Goal: Task Accomplishment & Management: Manage account settings

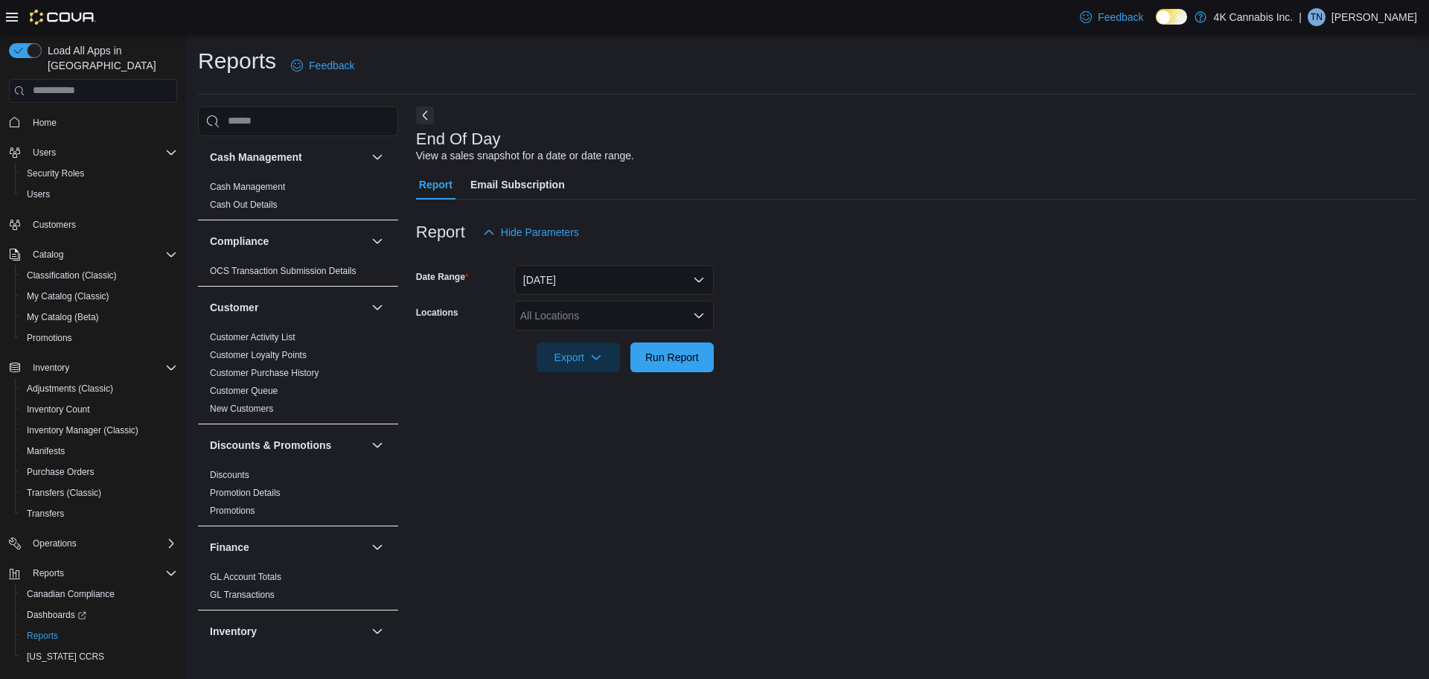
scroll to position [926, 0]
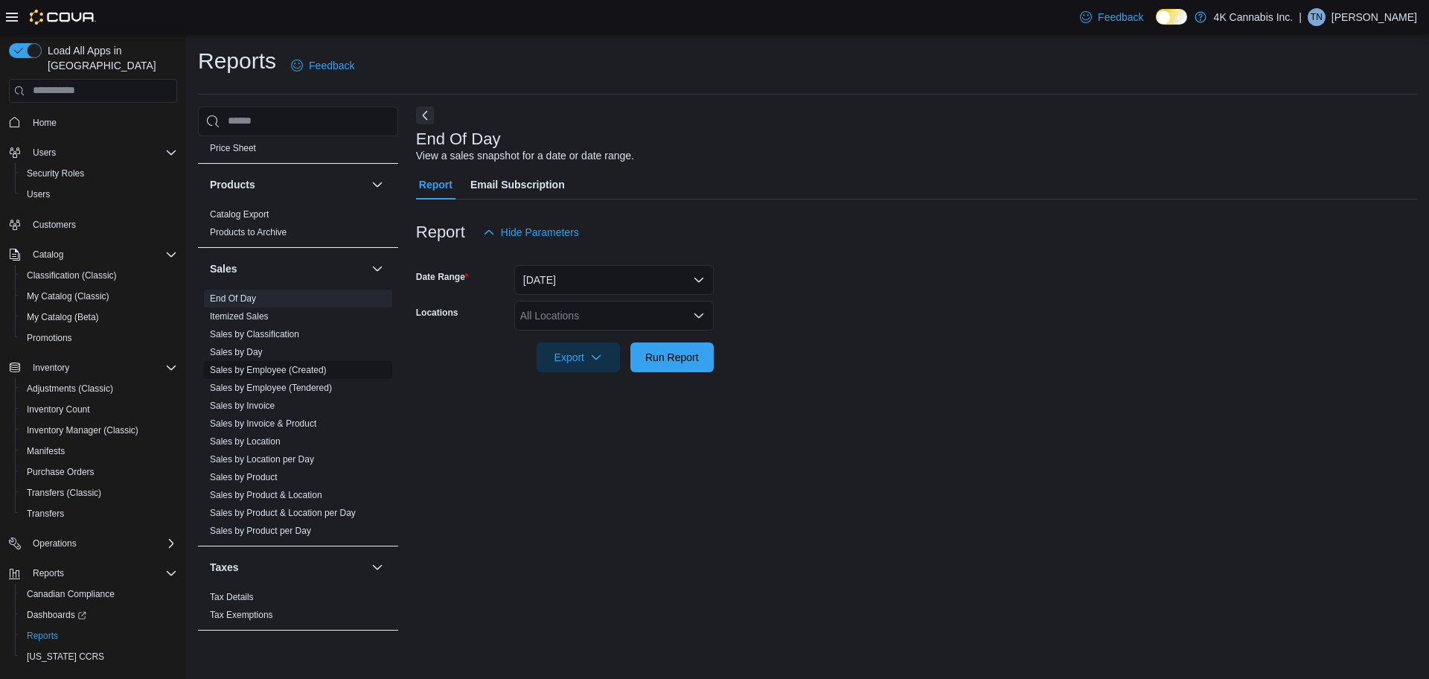
click at [319, 376] on span "Sales by Employee (Created)" at bounding box center [298, 370] width 188 height 18
click at [296, 368] on link "Sales by Employee (Created)" at bounding box center [268, 370] width 117 height 10
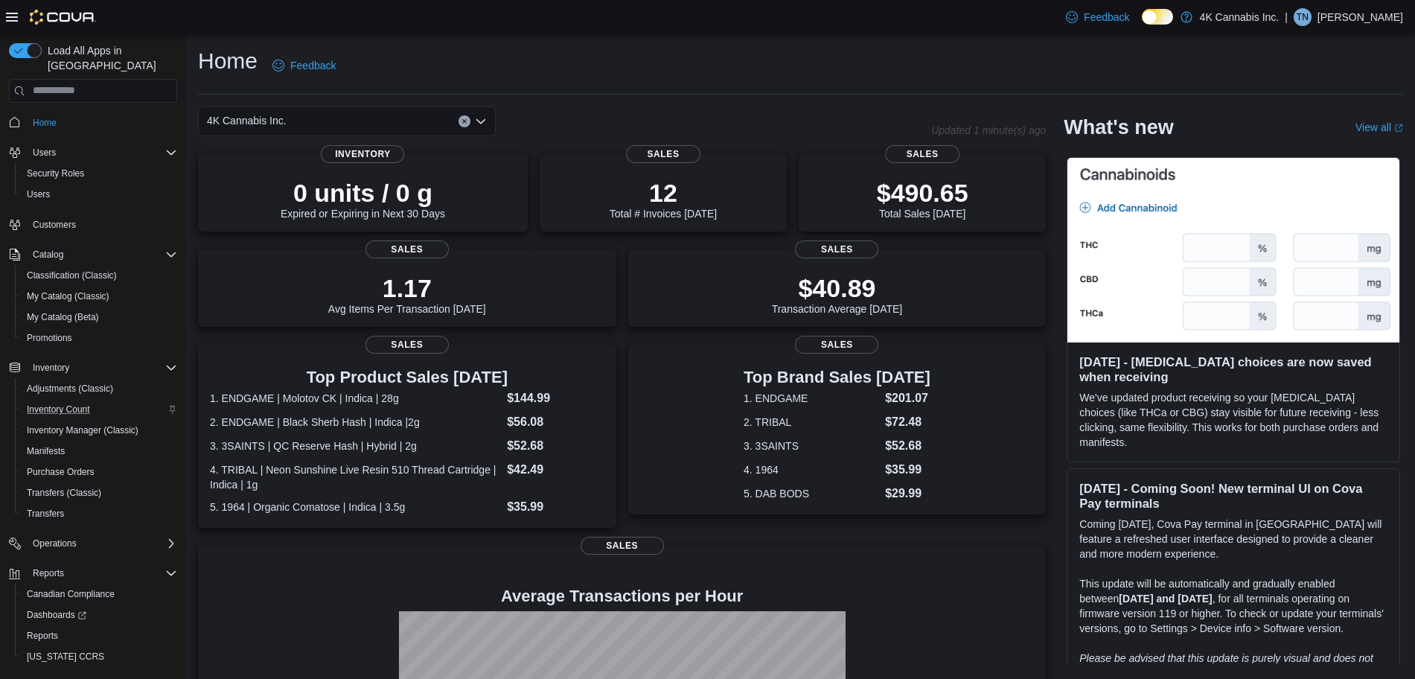
scroll to position [27, 0]
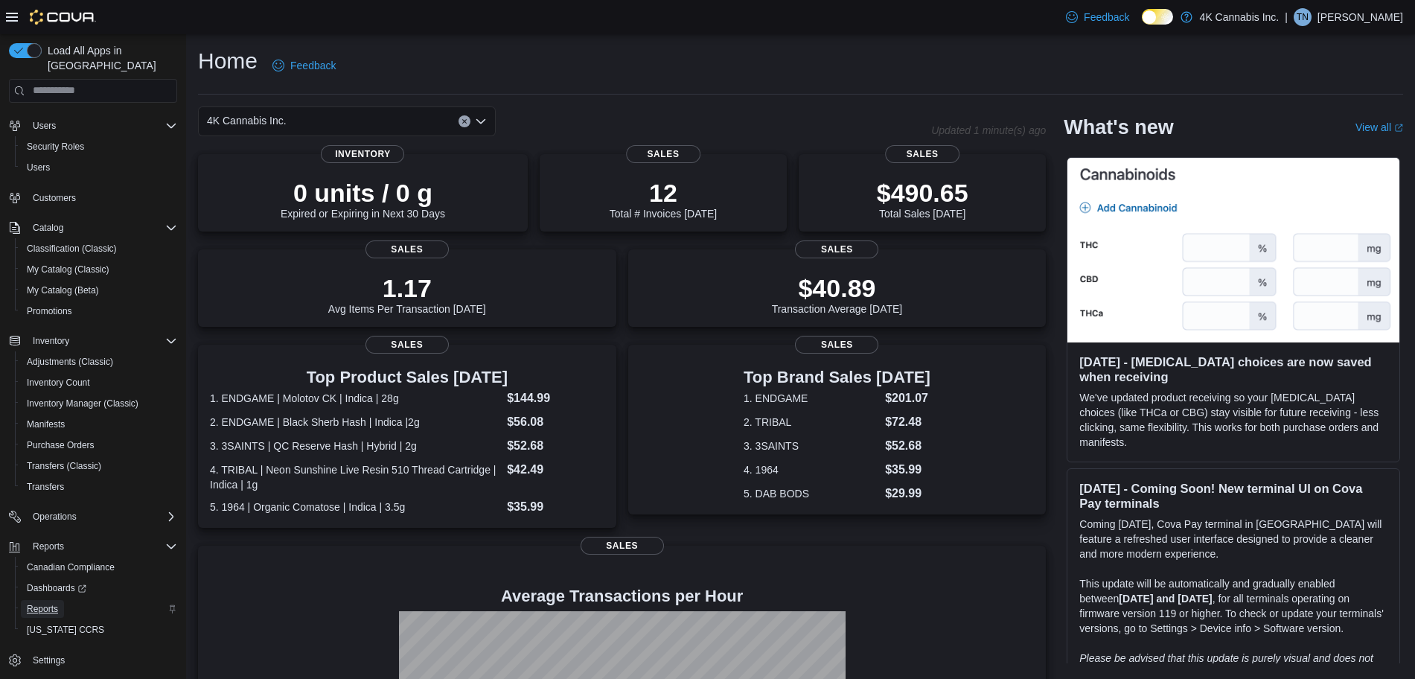
click at [51, 601] on span "Reports" at bounding box center [42, 609] width 31 height 18
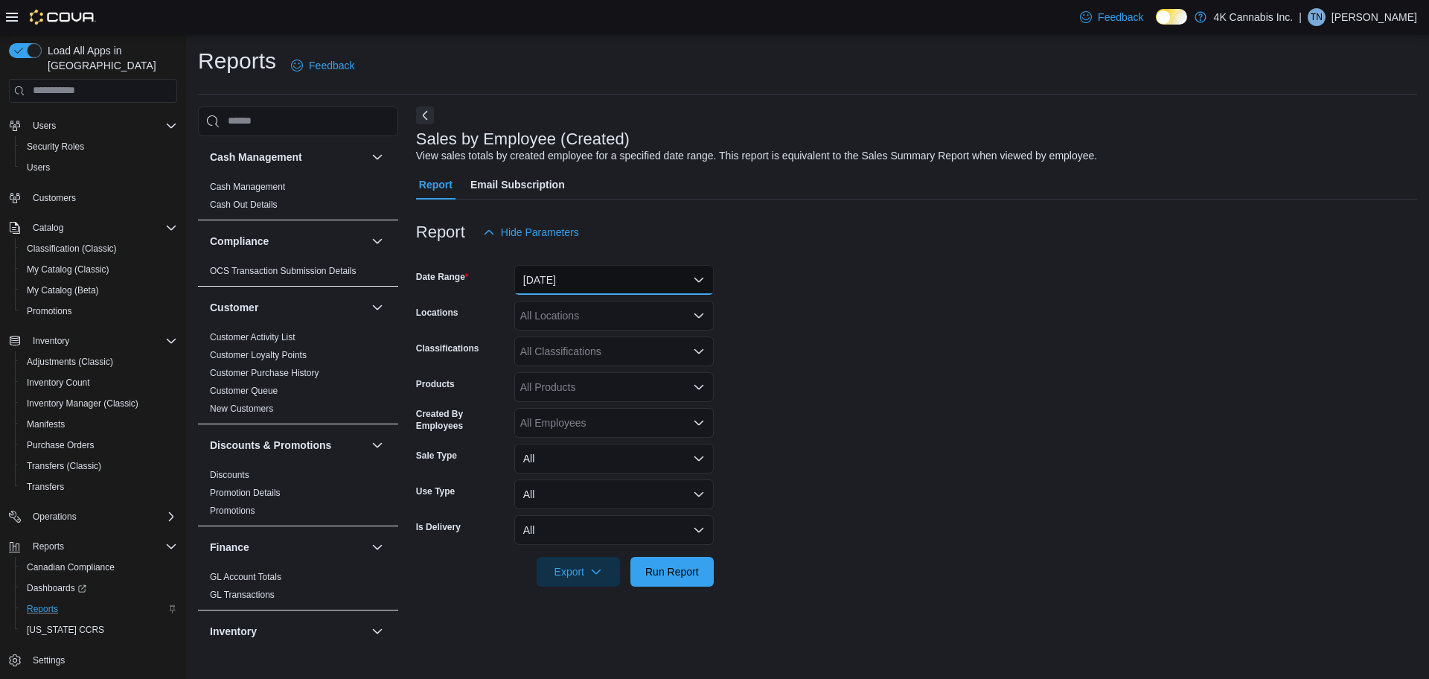
click at [587, 277] on button "[DATE]" at bounding box center [613, 280] width 199 height 30
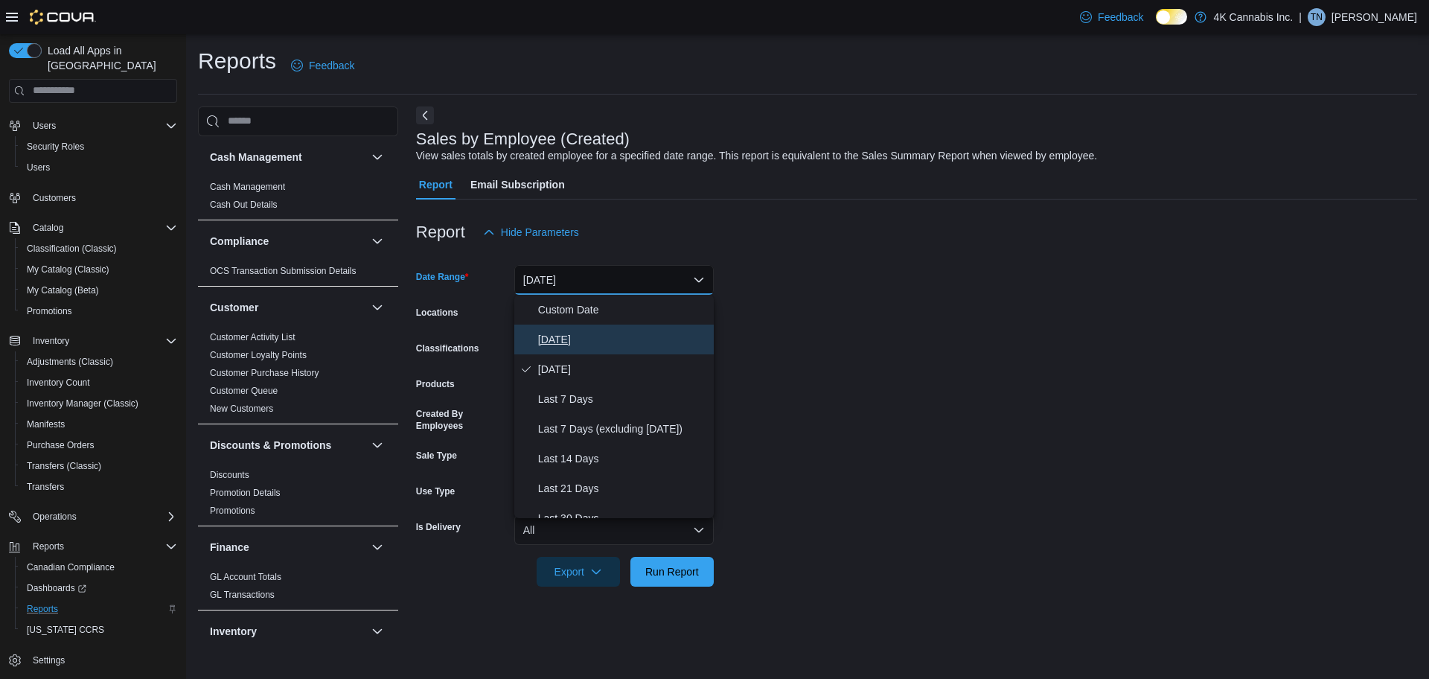
click at [573, 339] on span "[DATE]" at bounding box center [623, 339] width 170 height 18
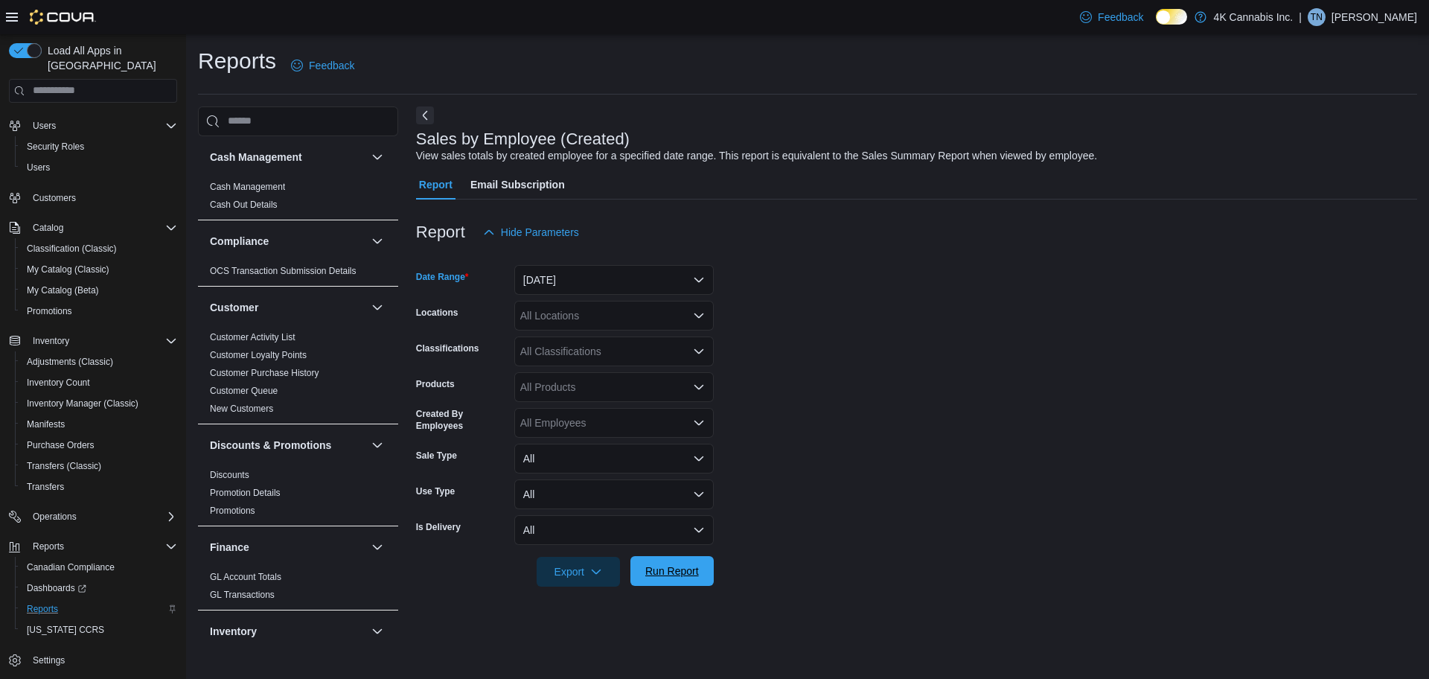
click at [669, 564] on span "Run Report" at bounding box center [672, 570] width 54 height 15
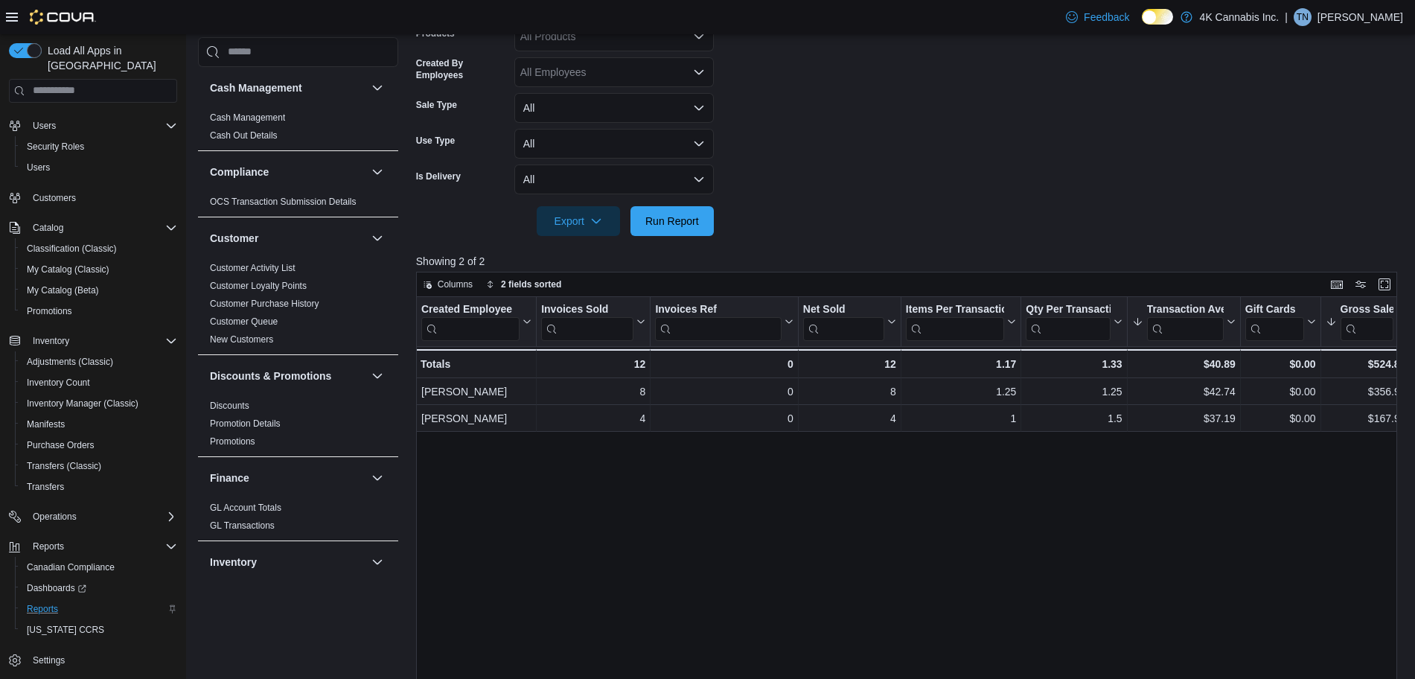
scroll to position [354, 0]
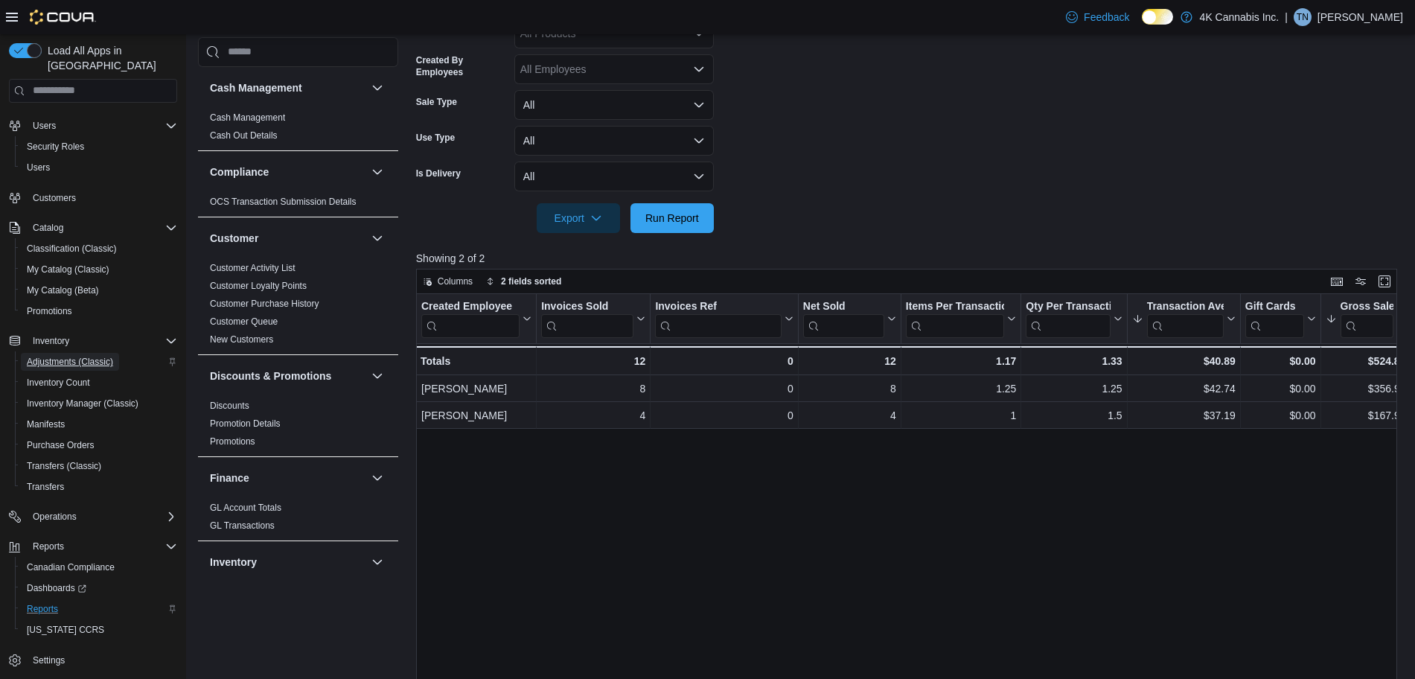
click at [69, 356] on span "Adjustments (Classic)" at bounding box center [70, 362] width 86 height 12
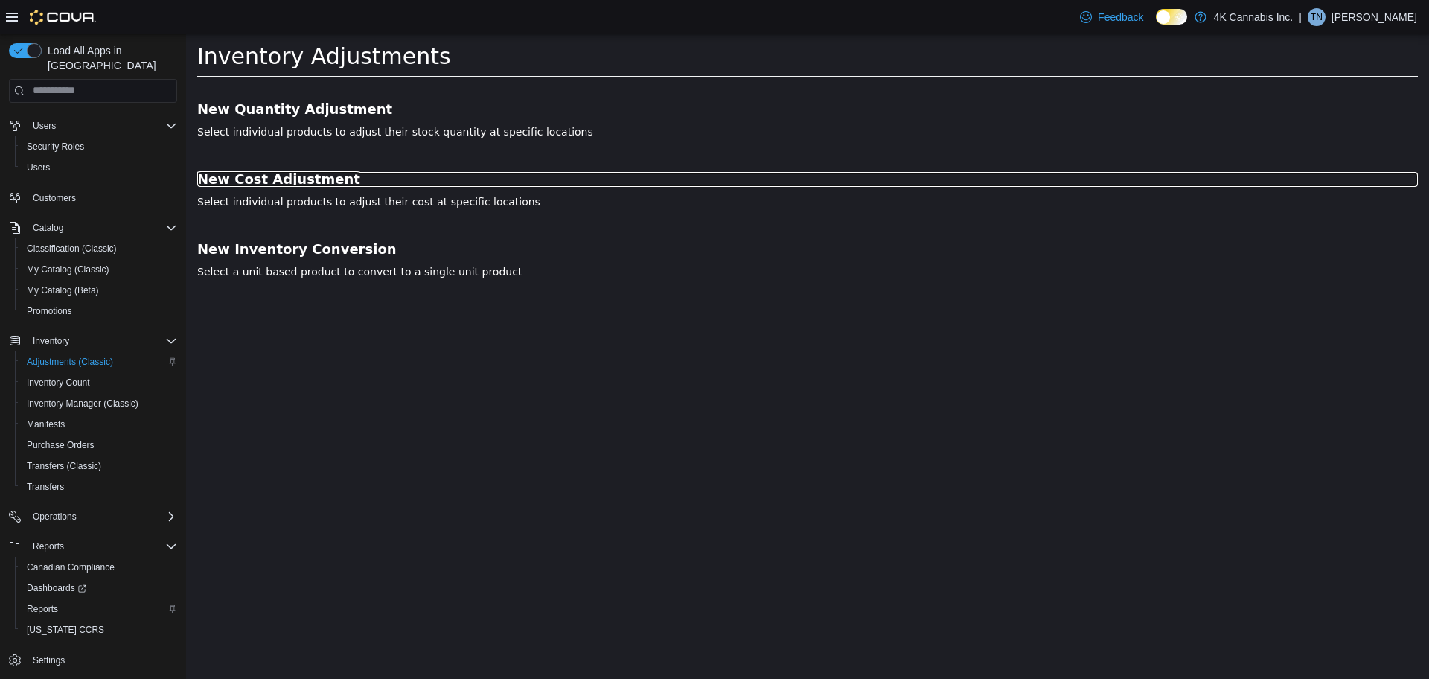
click at [269, 176] on h3 "New Cost Adjustment" at bounding box center [807, 178] width 1221 height 15
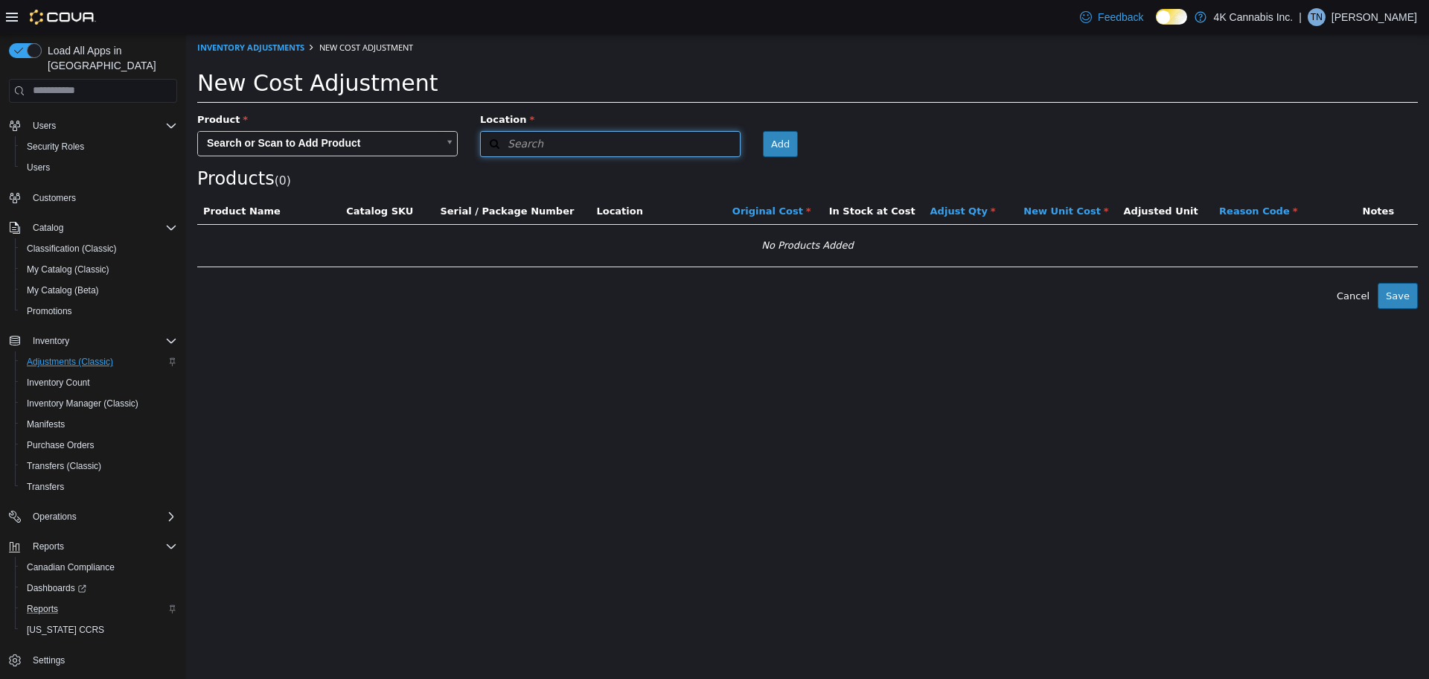
click at [573, 141] on button "Search" at bounding box center [610, 143] width 261 height 26
type input "*****"
click at [444, 149] on body "× Inventory Adjustments New Cost Adjustment New Cost Adjustment Product Search …" at bounding box center [807, 171] width 1243 height 276
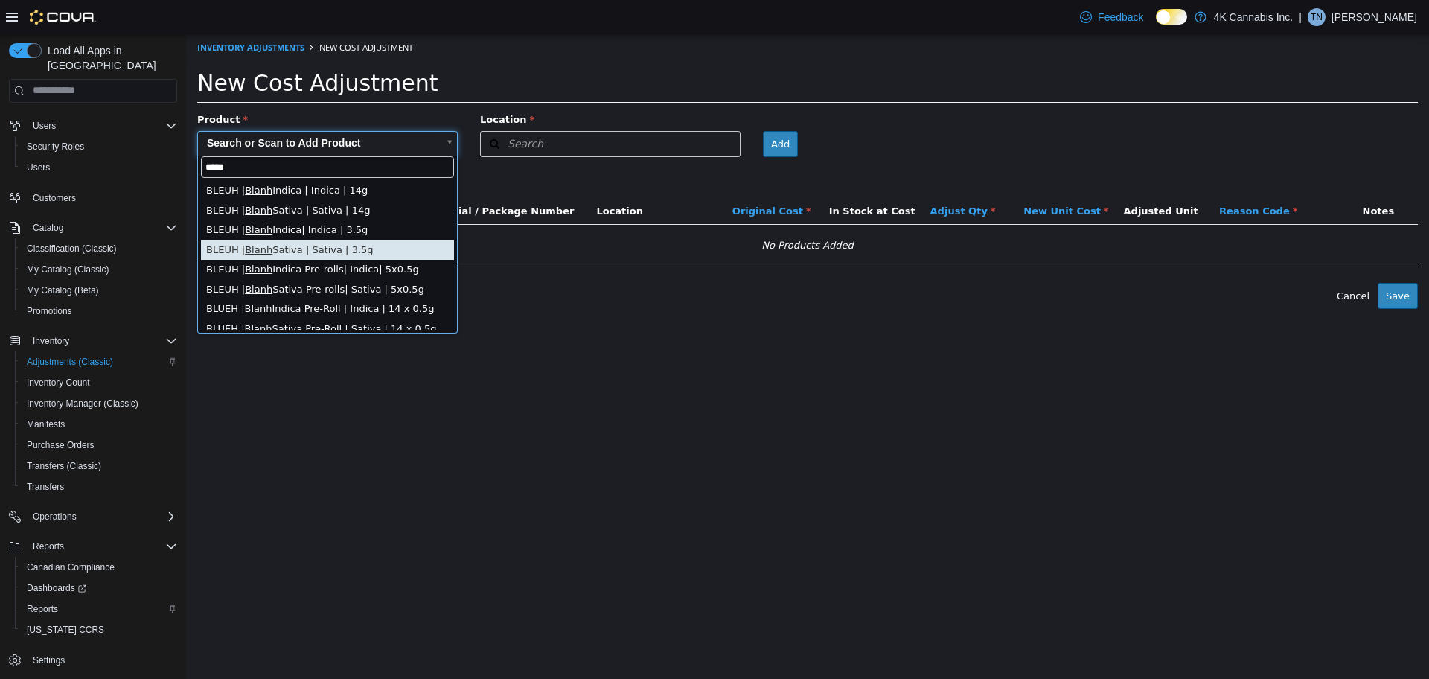
scroll to position [9, 0]
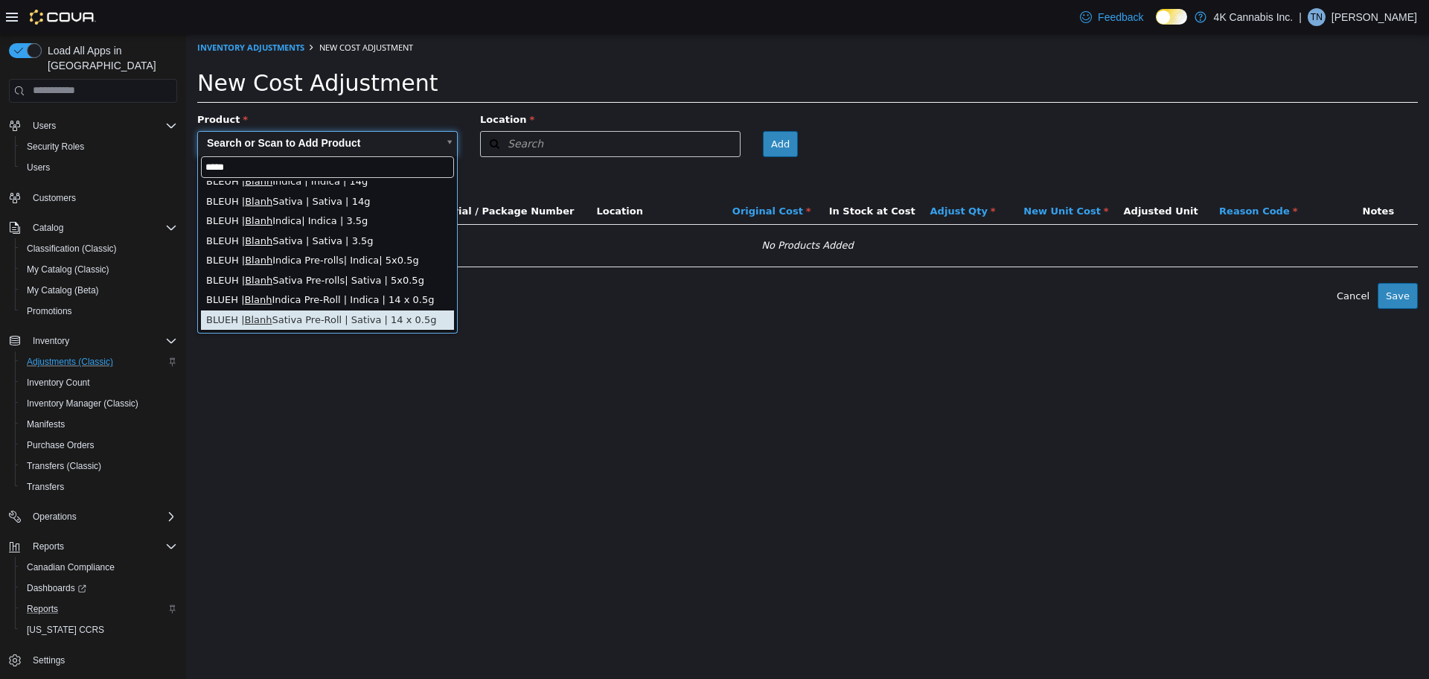
type input "*****"
type input "**********"
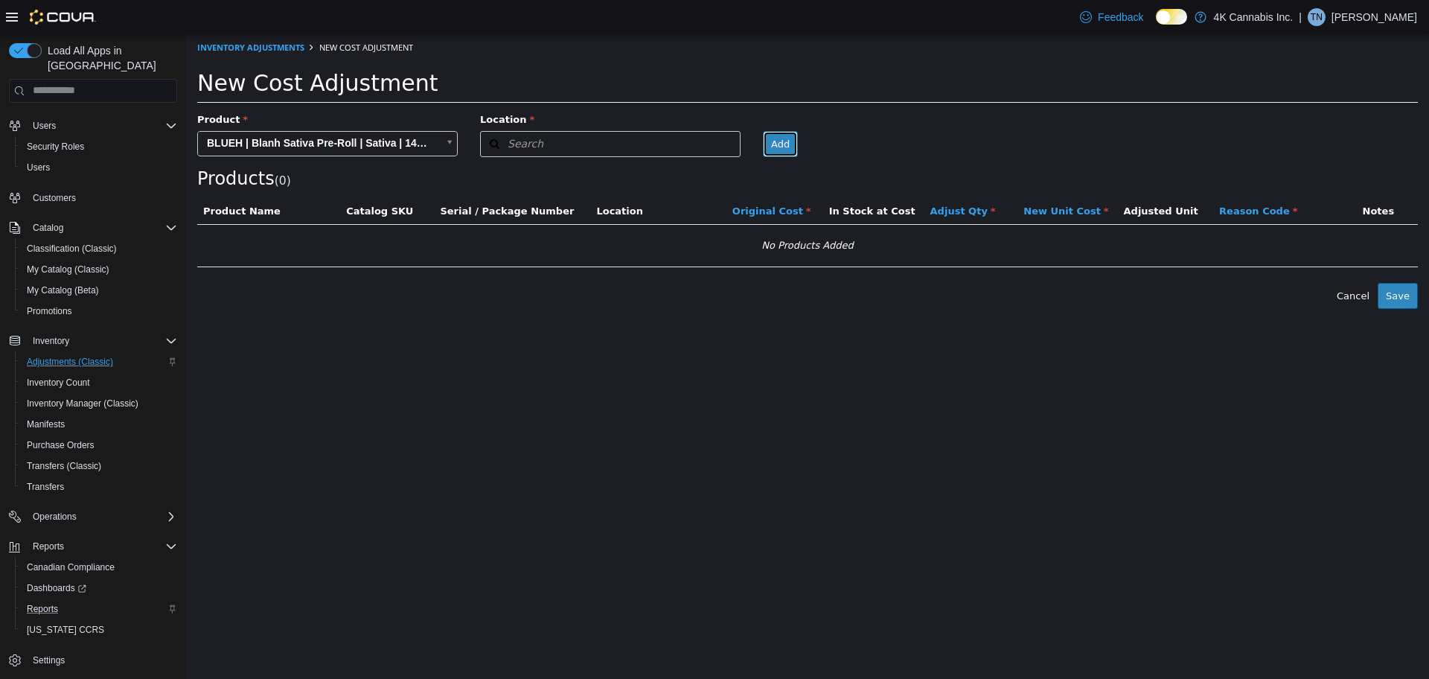
click at [779, 144] on button "Add" at bounding box center [780, 143] width 35 height 27
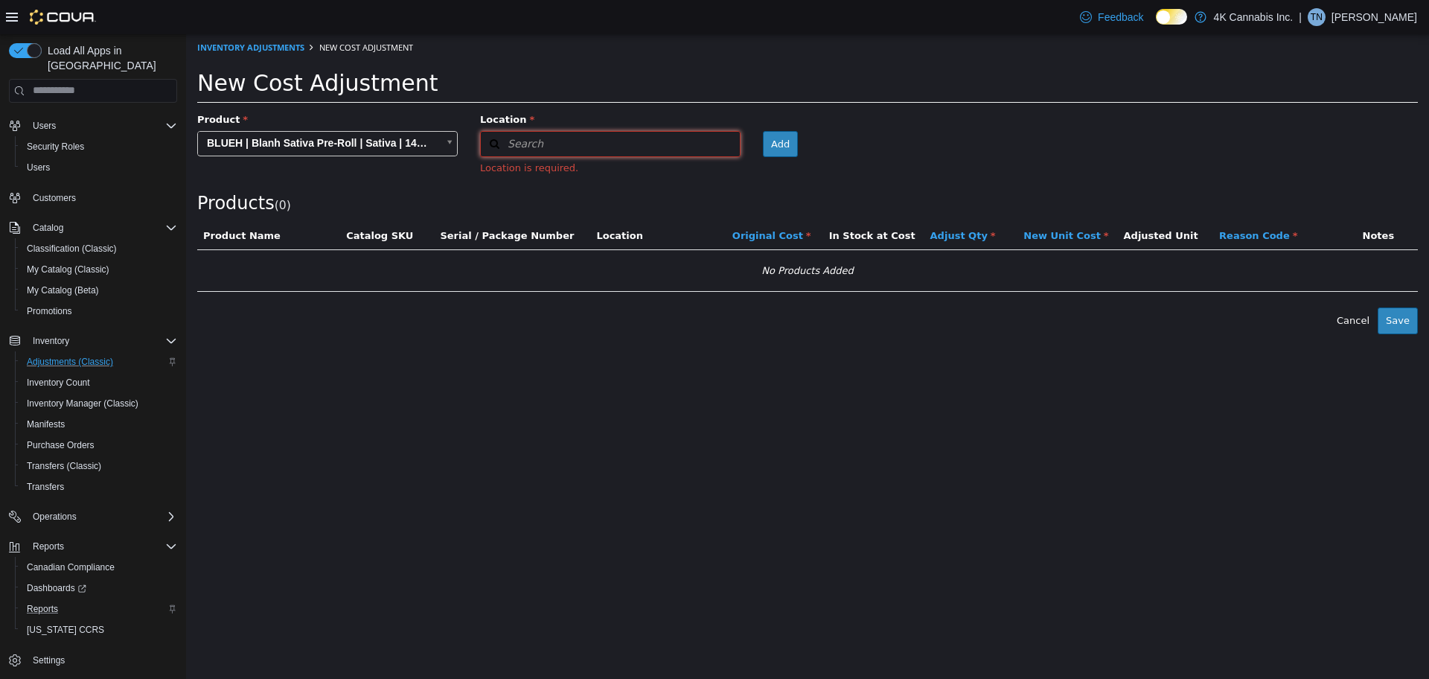
click at [517, 141] on span "Search" at bounding box center [512, 143] width 63 height 16
click at [732, 147] on icon at bounding box center [728, 143] width 8 height 10
type input "**"
click at [826, 173] on div "Products ( 0 )" at bounding box center [807, 163] width 1221 height 102
click at [794, 148] on button "Add" at bounding box center [780, 143] width 35 height 27
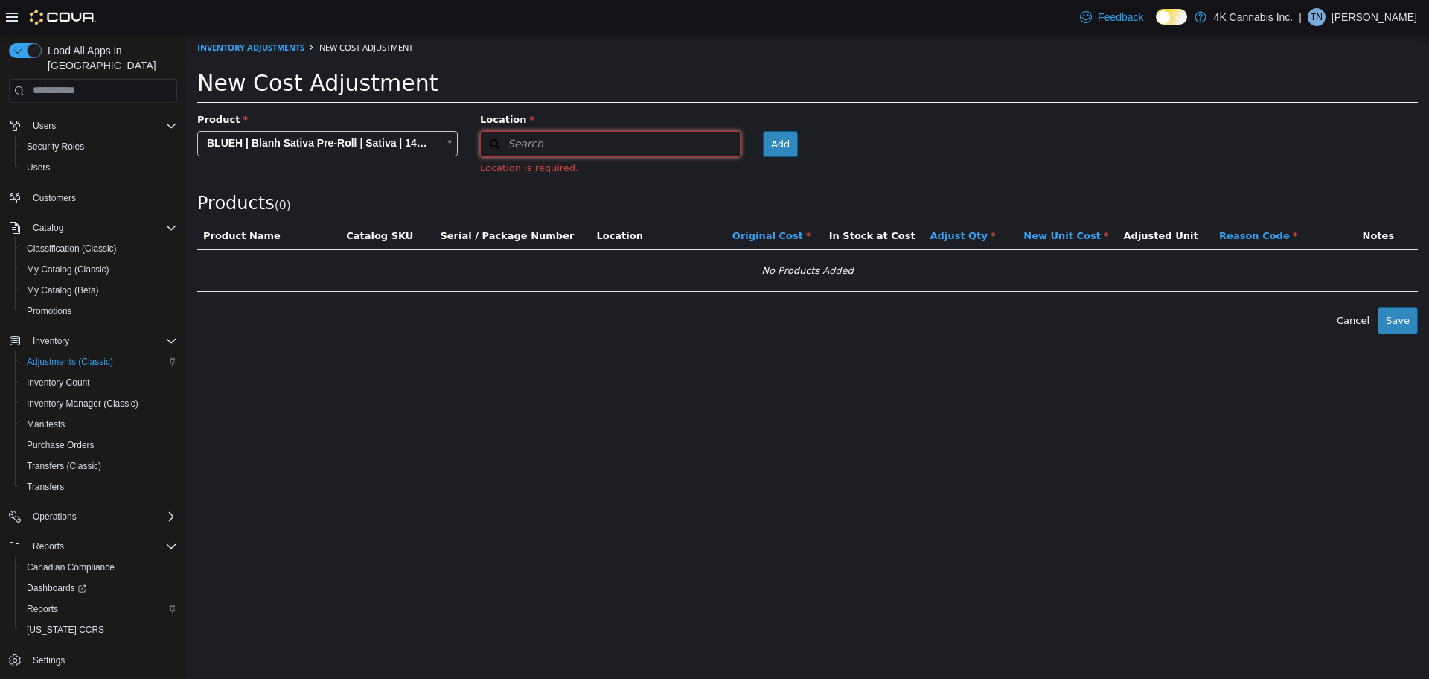
click at [607, 142] on button "Search" at bounding box center [610, 143] width 261 height 26
click at [723, 178] on span "or browse" at bounding box center [703, 169] width 73 height 25
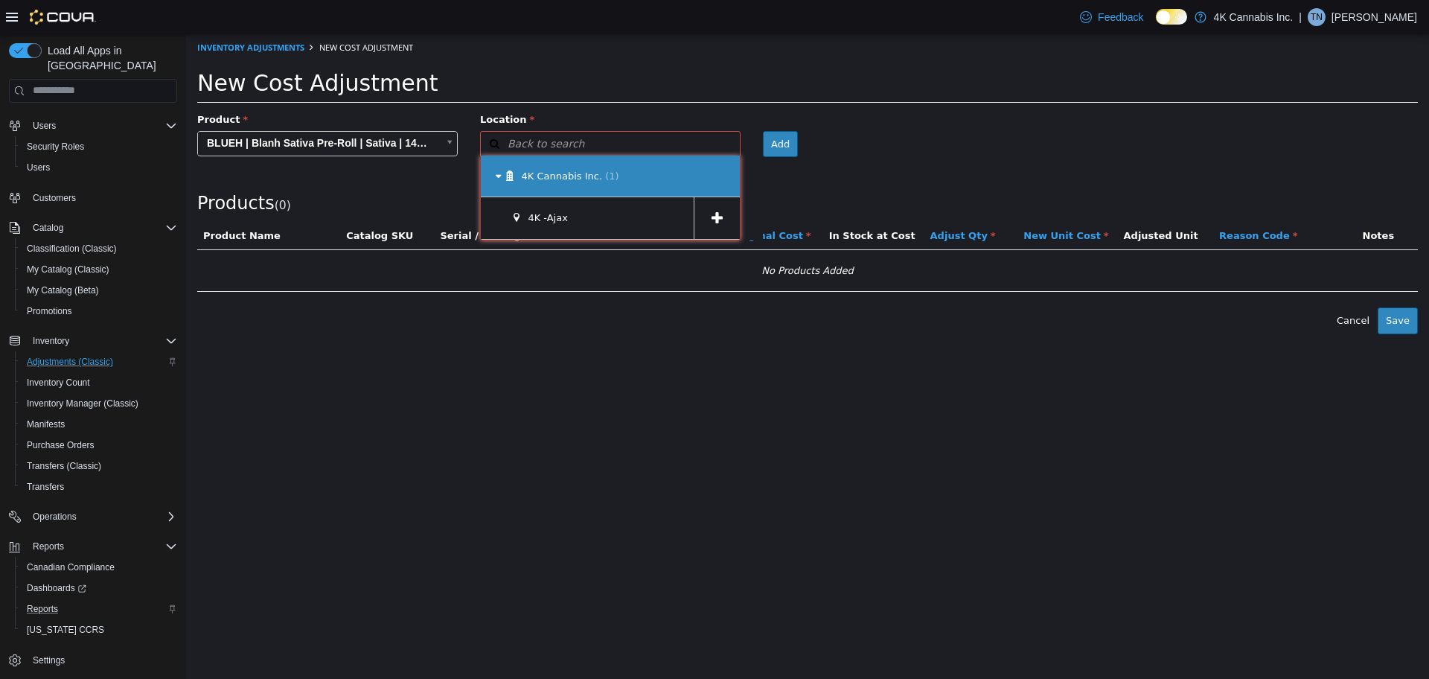
click at [554, 189] on div "4K Cannabis Inc. (1)" at bounding box center [610, 176] width 259 height 42
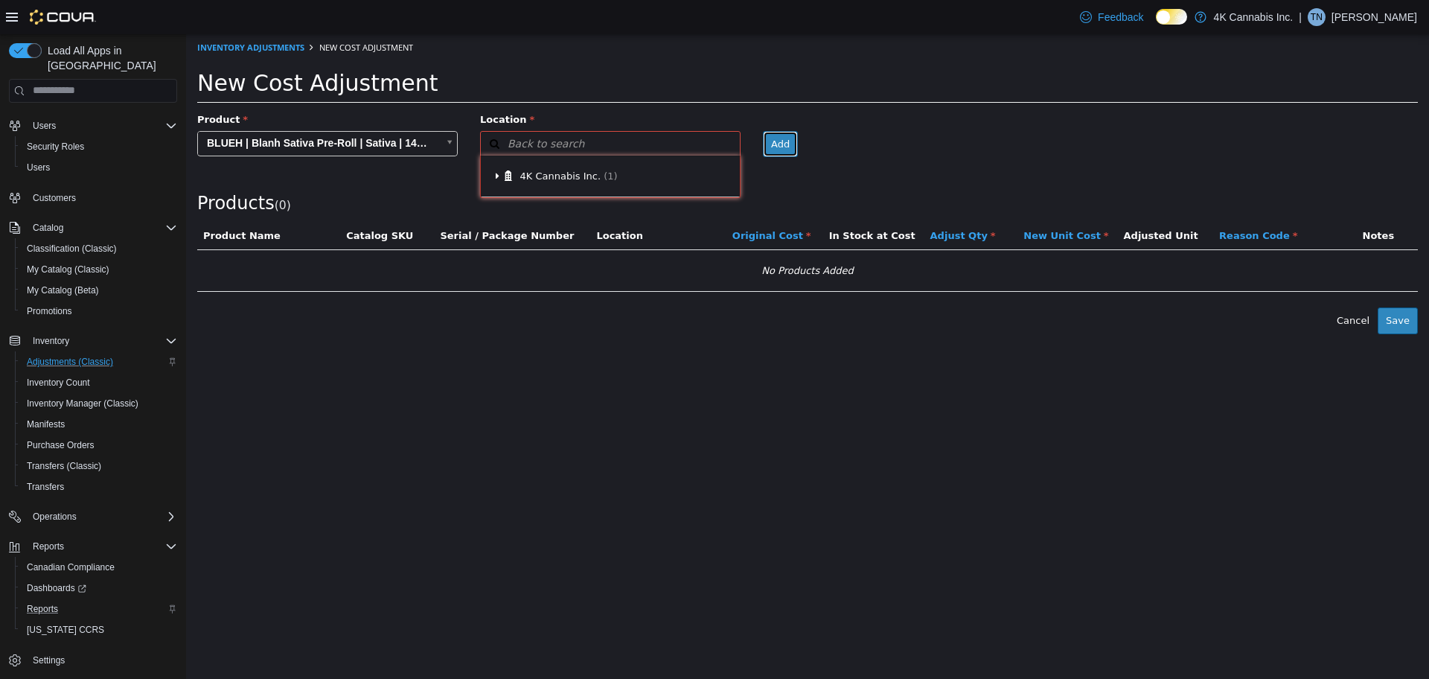
click at [782, 147] on button "Add" at bounding box center [780, 143] width 35 height 27
click at [705, 141] on button "Search" at bounding box center [610, 143] width 261 height 26
click at [710, 178] on span "or browse" at bounding box center [703, 169] width 73 height 25
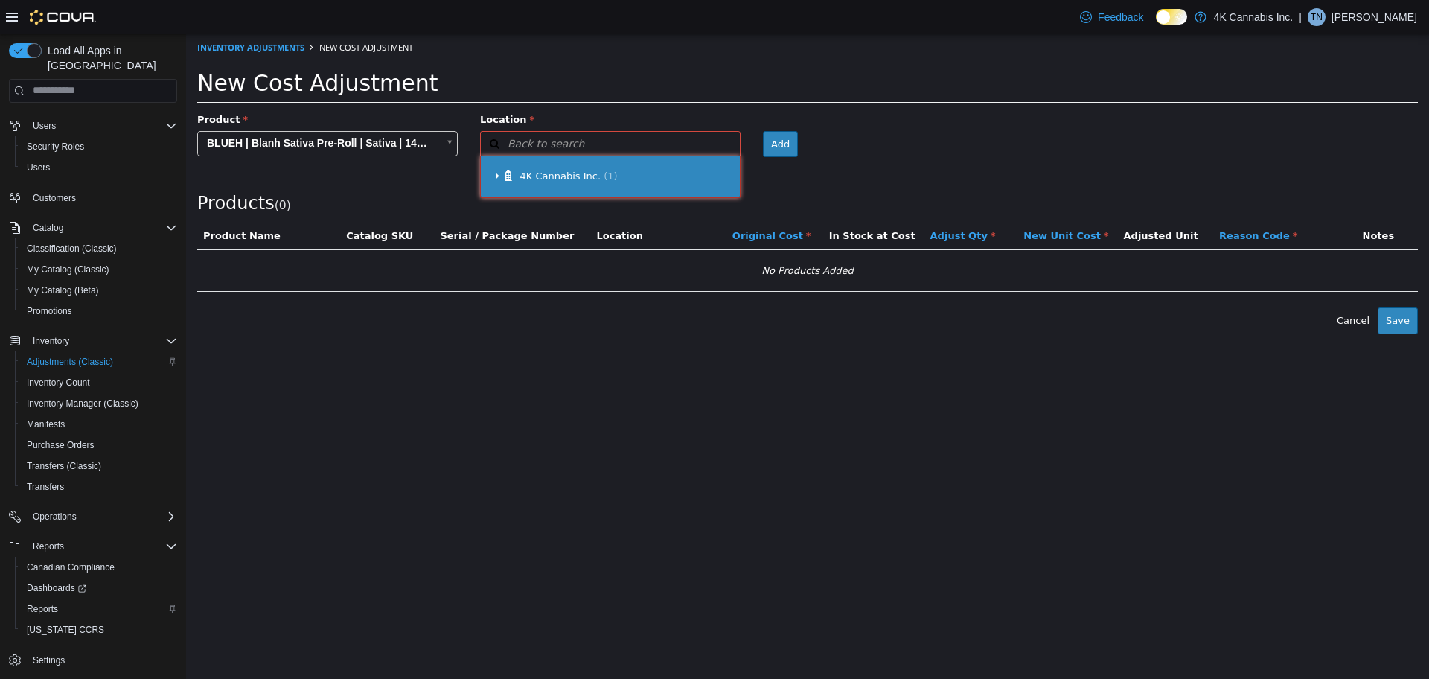
click at [551, 194] on div "4K Cannabis Inc. (1)" at bounding box center [610, 176] width 259 height 42
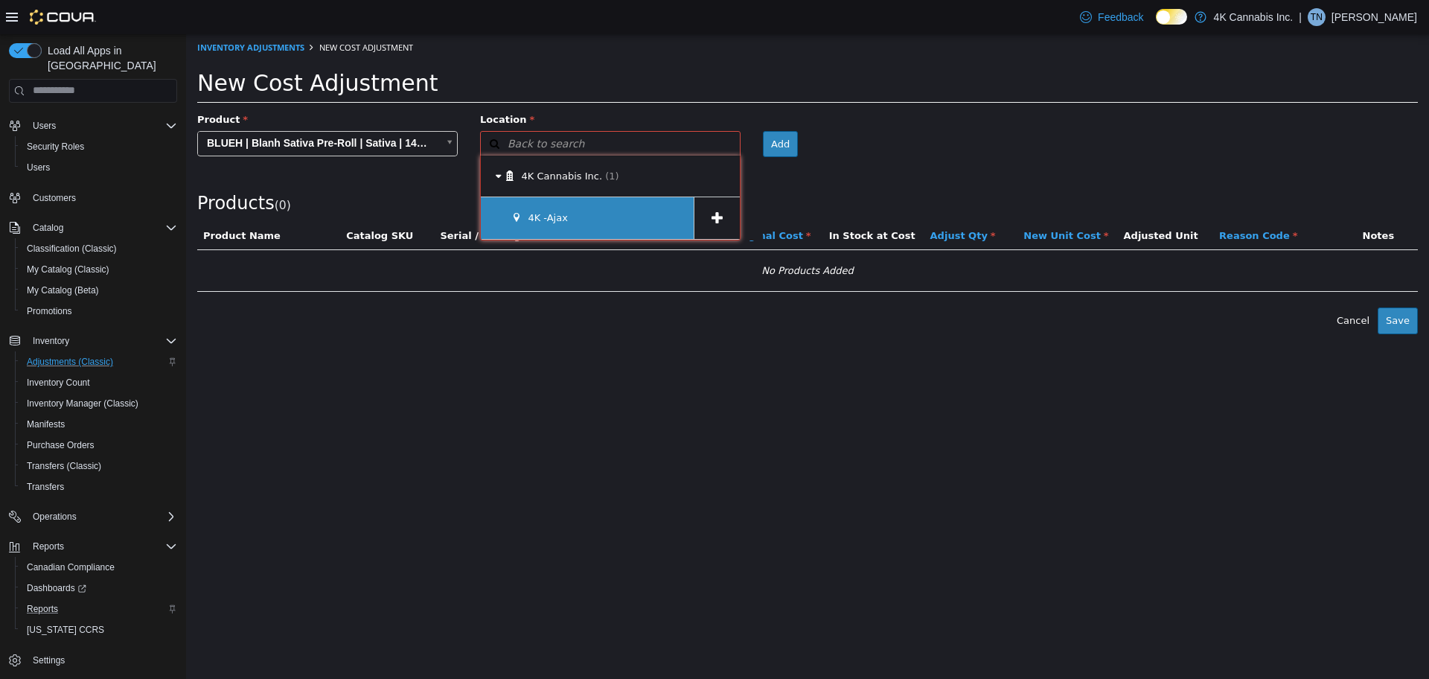
click at [546, 222] on span "4K -Ajax" at bounding box center [548, 216] width 40 height 11
click at [630, 200] on div "4K -Ajax" at bounding box center [587, 218] width 213 height 42
click at [546, 209] on div "4K -Ajax" at bounding box center [587, 218] width 213 height 42
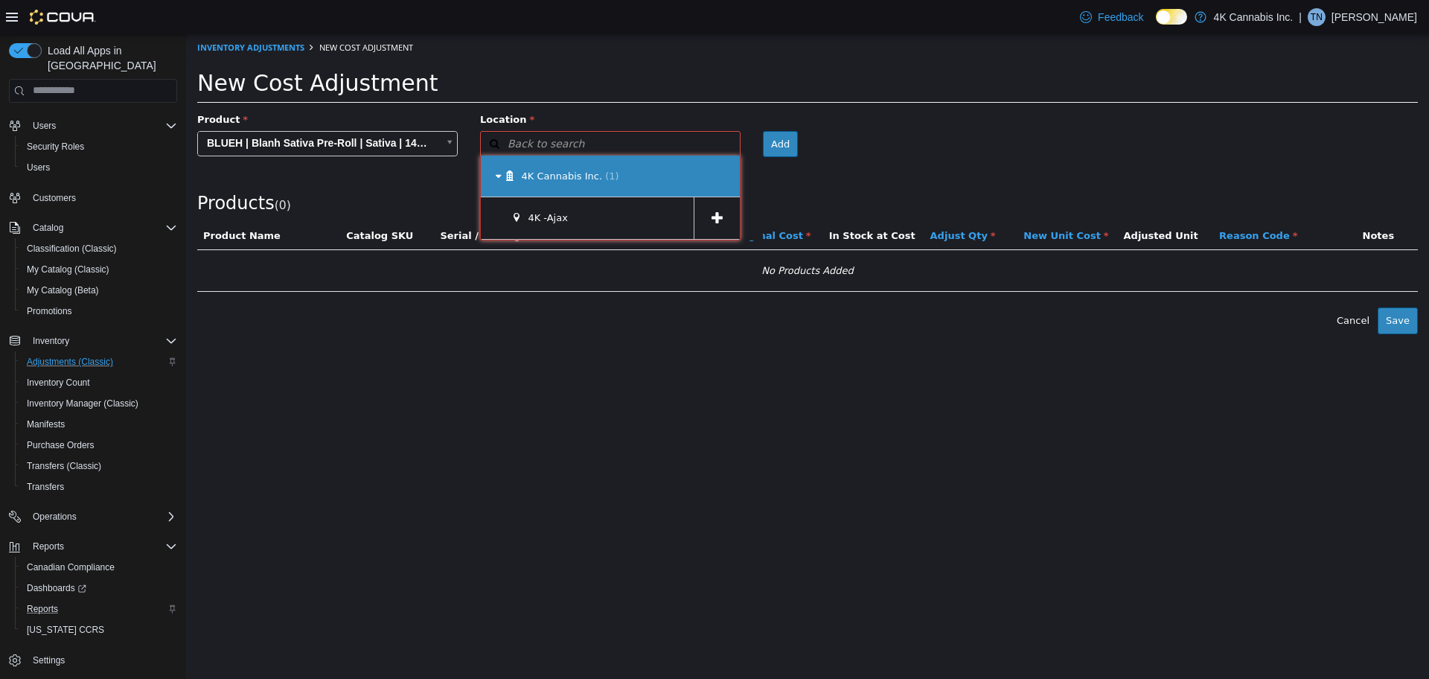
click at [555, 184] on div "4K Cannabis Inc. (1)" at bounding box center [610, 176] width 259 height 42
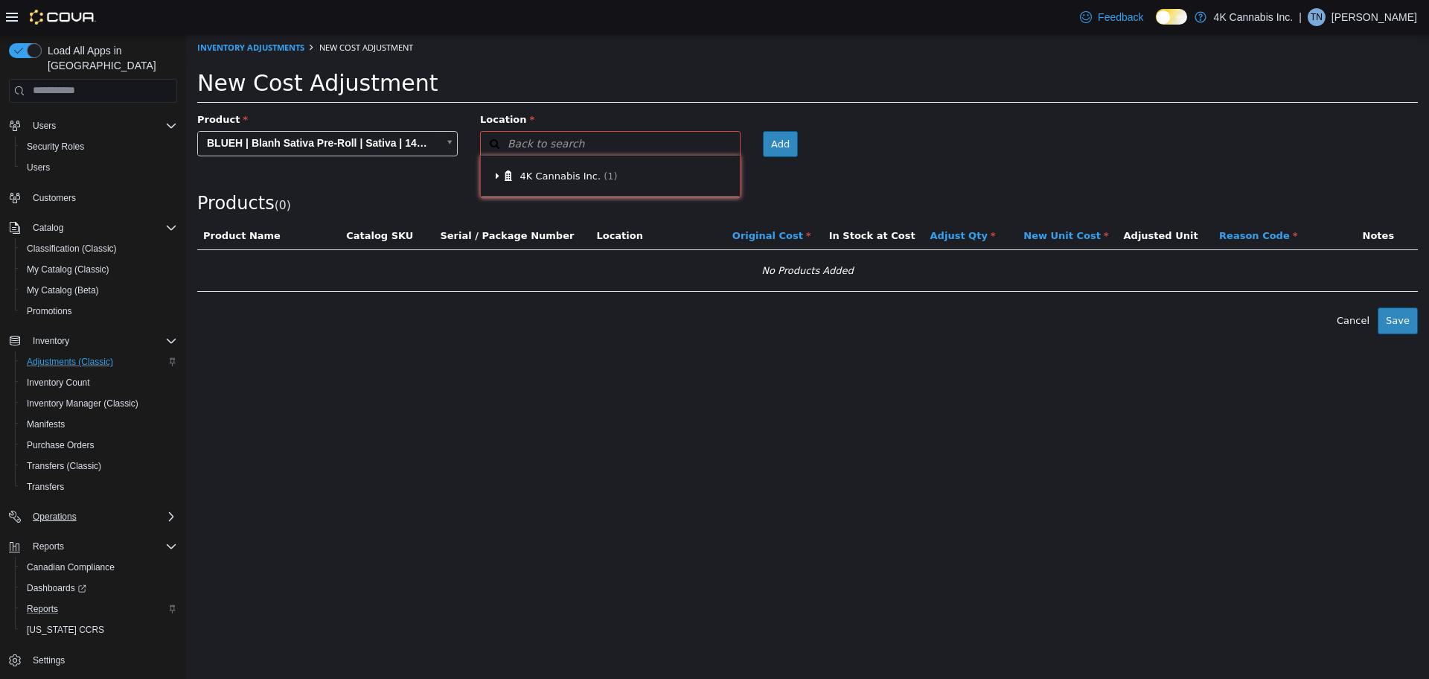
scroll to position [0, 0]
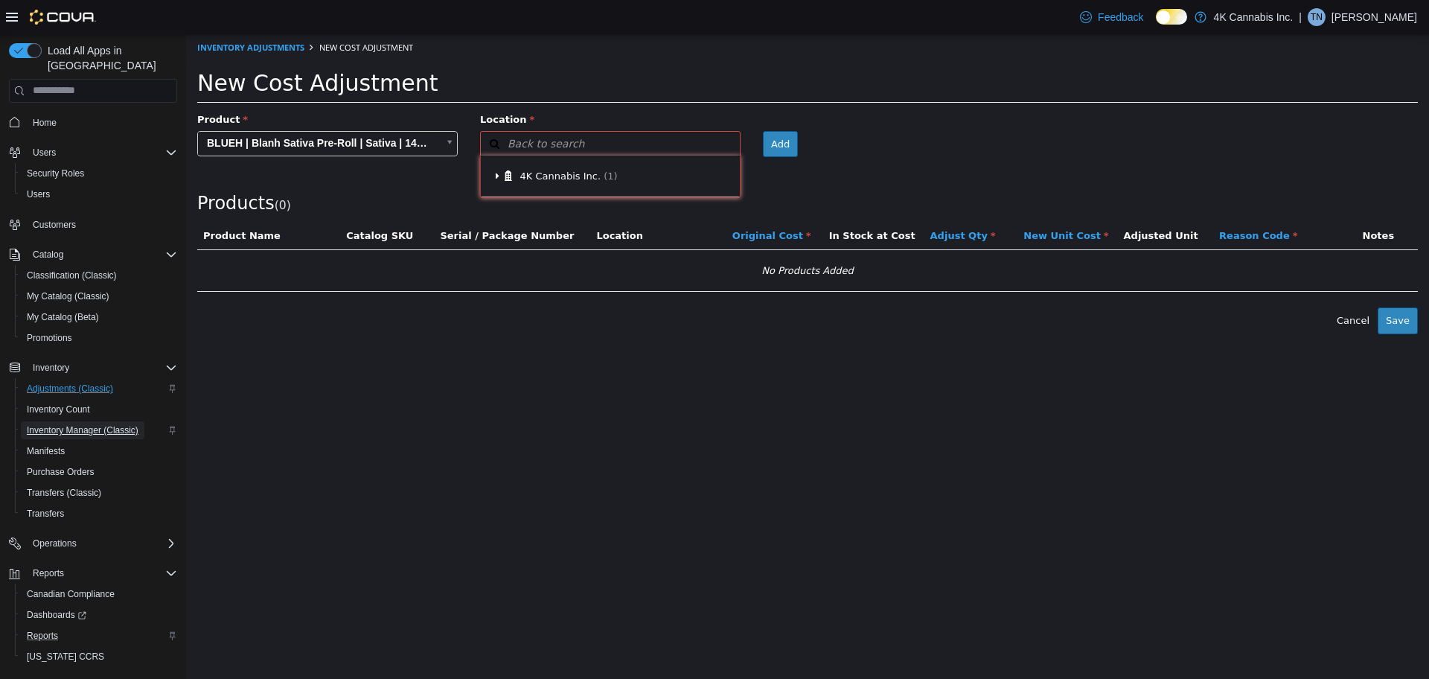
click at [49, 424] on span "Inventory Manager (Classic)" at bounding box center [83, 430] width 112 height 12
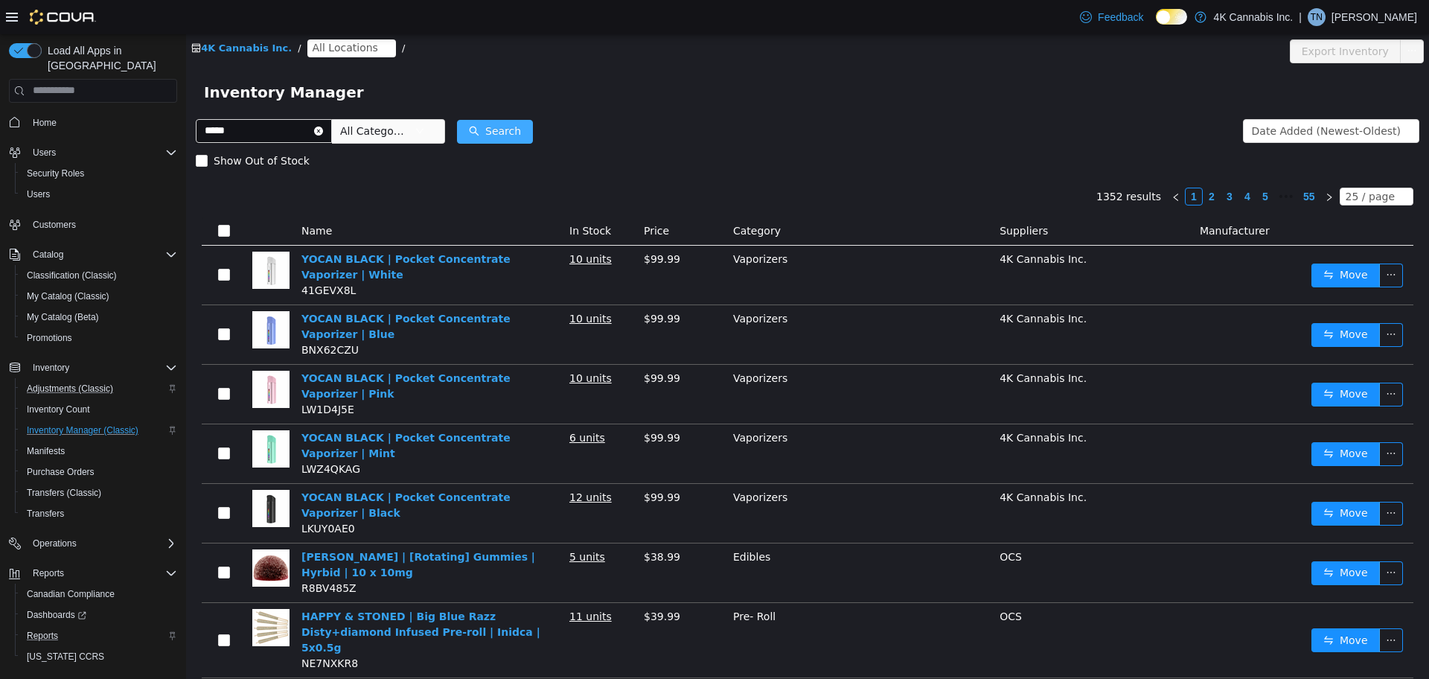
type input "*****"
click at [502, 135] on button "Search" at bounding box center [495, 131] width 76 height 24
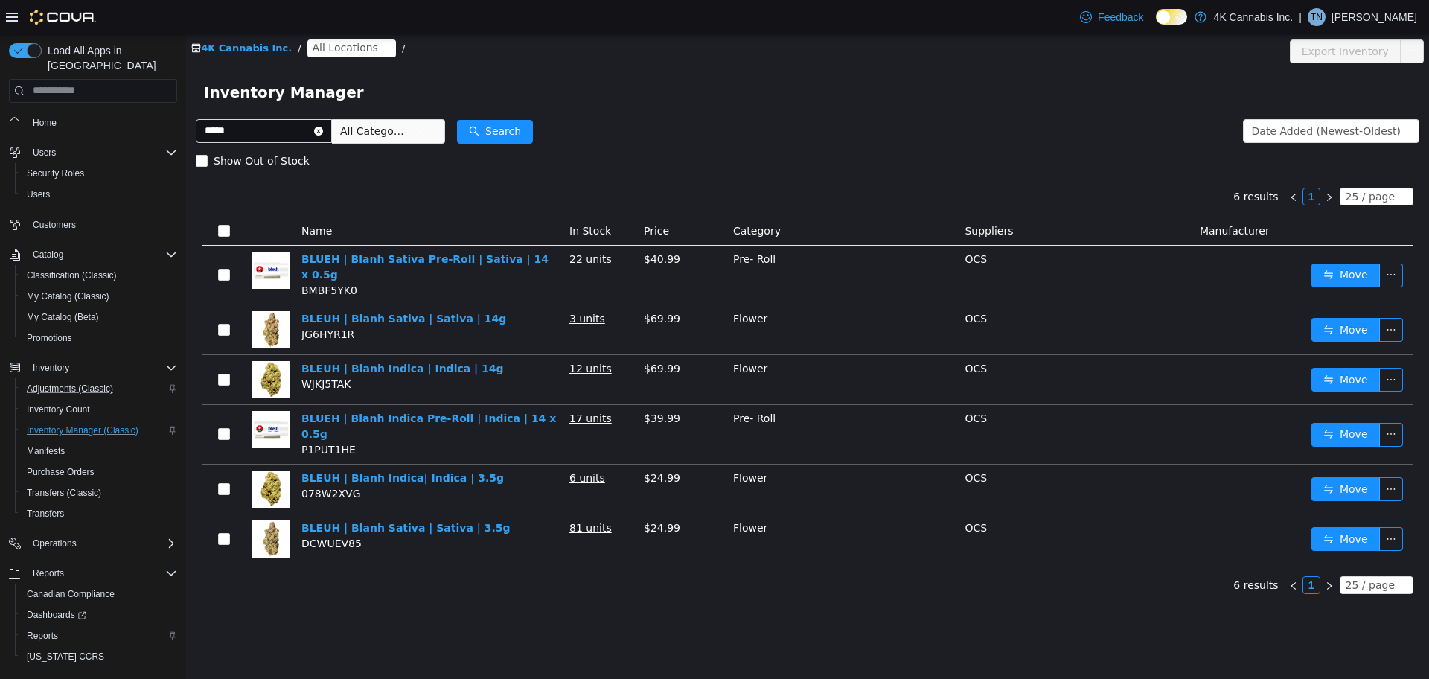
click at [663, 258] on span "$40.99" at bounding box center [662, 258] width 36 height 12
click at [1396, 267] on button "button" at bounding box center [1391, 275] width 24 height 24
click at [1043, 166] on div "Show Out of Stock" at bounding box center [808, 160] width 1224 height 30
click at [103, 383] on span "Adjustments (Classic)" at bounding box center [70, 389] width 86 height 12
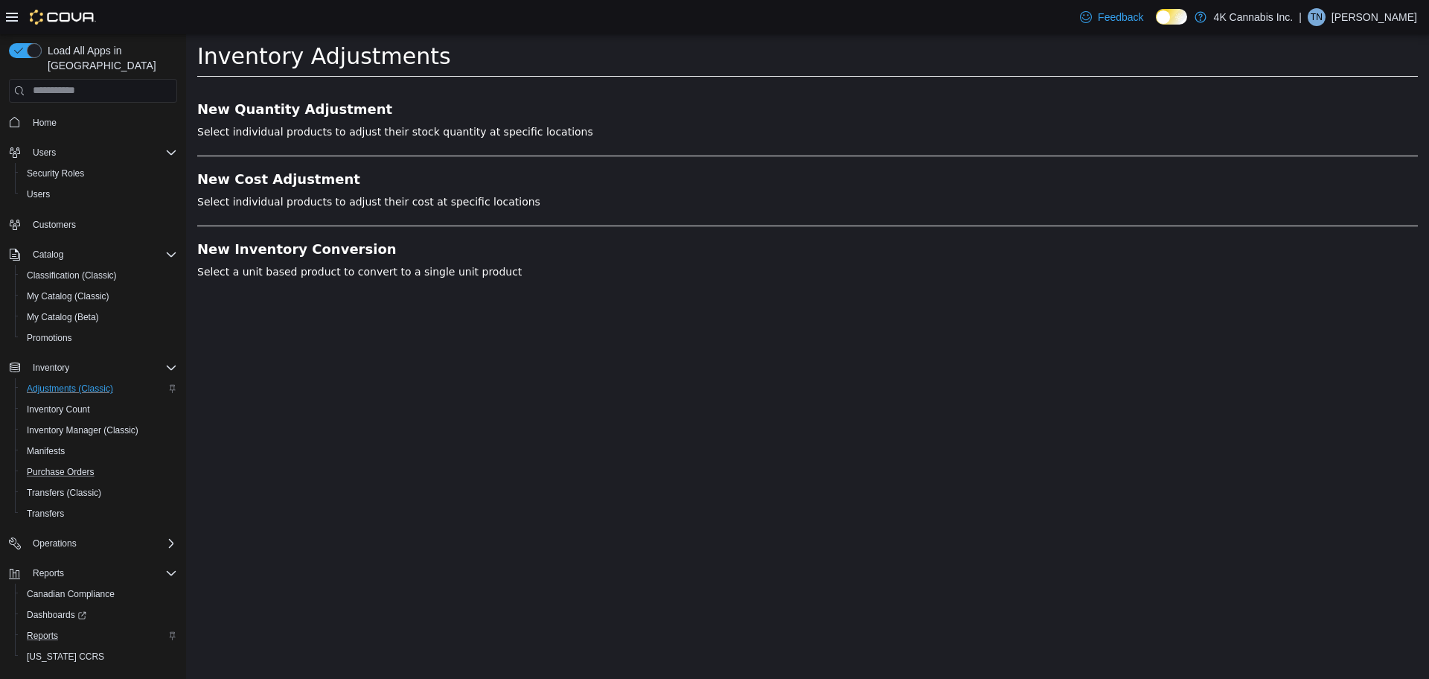
scroll to position [27, 0]
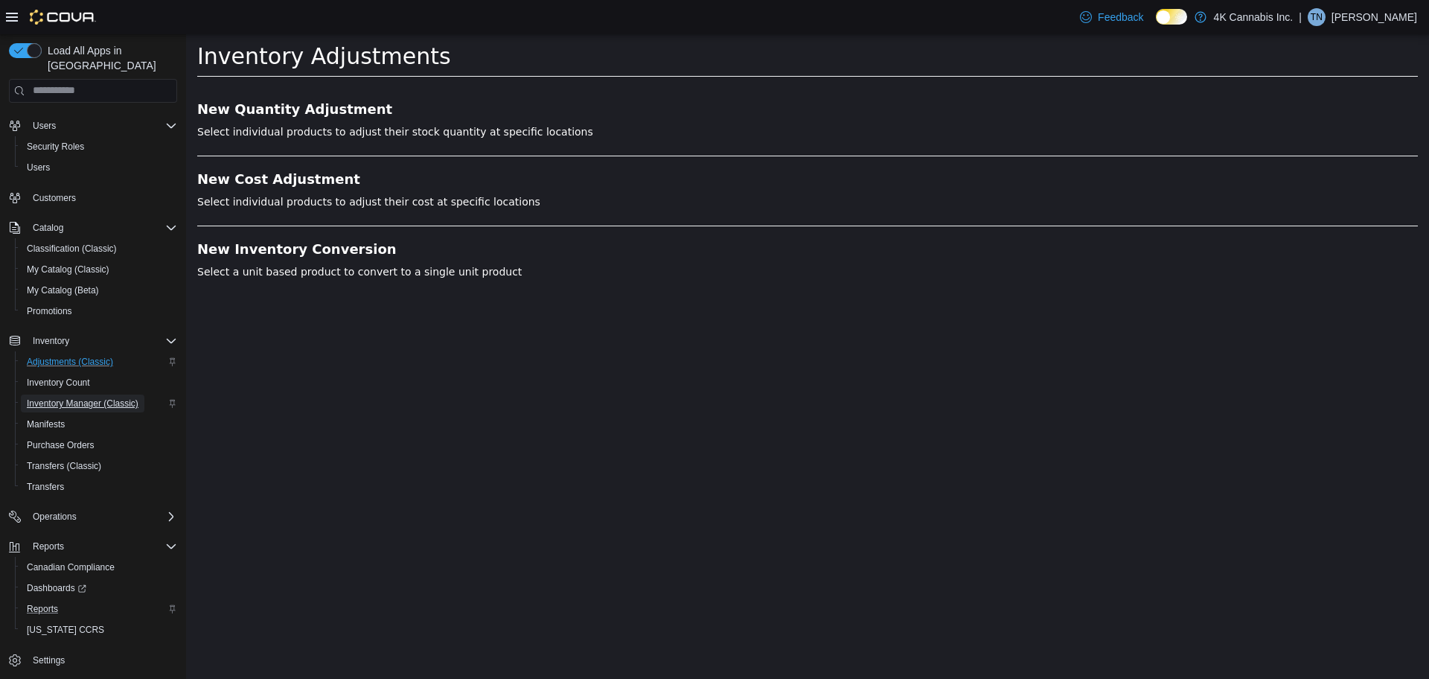
click at [77, 397] on span "Inventory Manager (Classic)" at bounding box center [83, 403] width 112 height 12
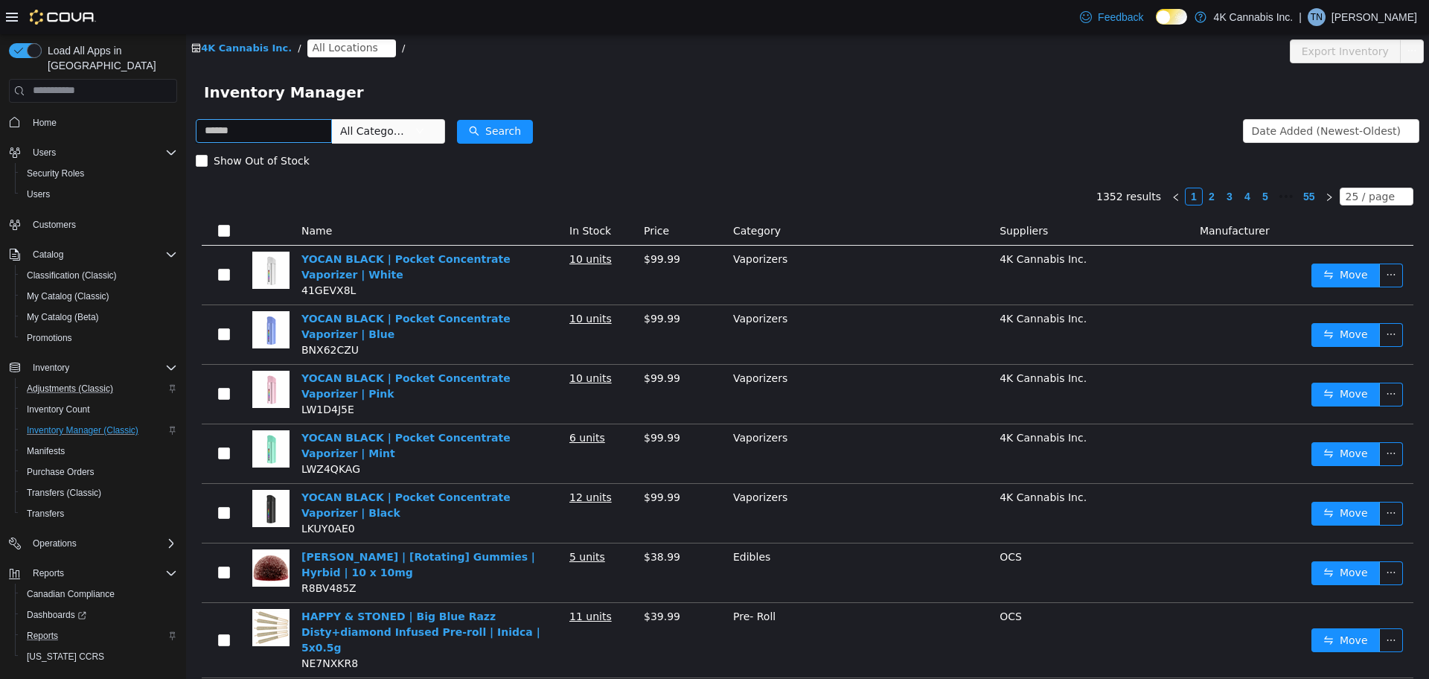
click at [242, 130] on input "text" at bounding box center [264, 130] width 136 height 24
type input "*****"
click at [83, 289] on span "My Catalog (Classic)" at bounding box center [68, 296] width 83 height 18
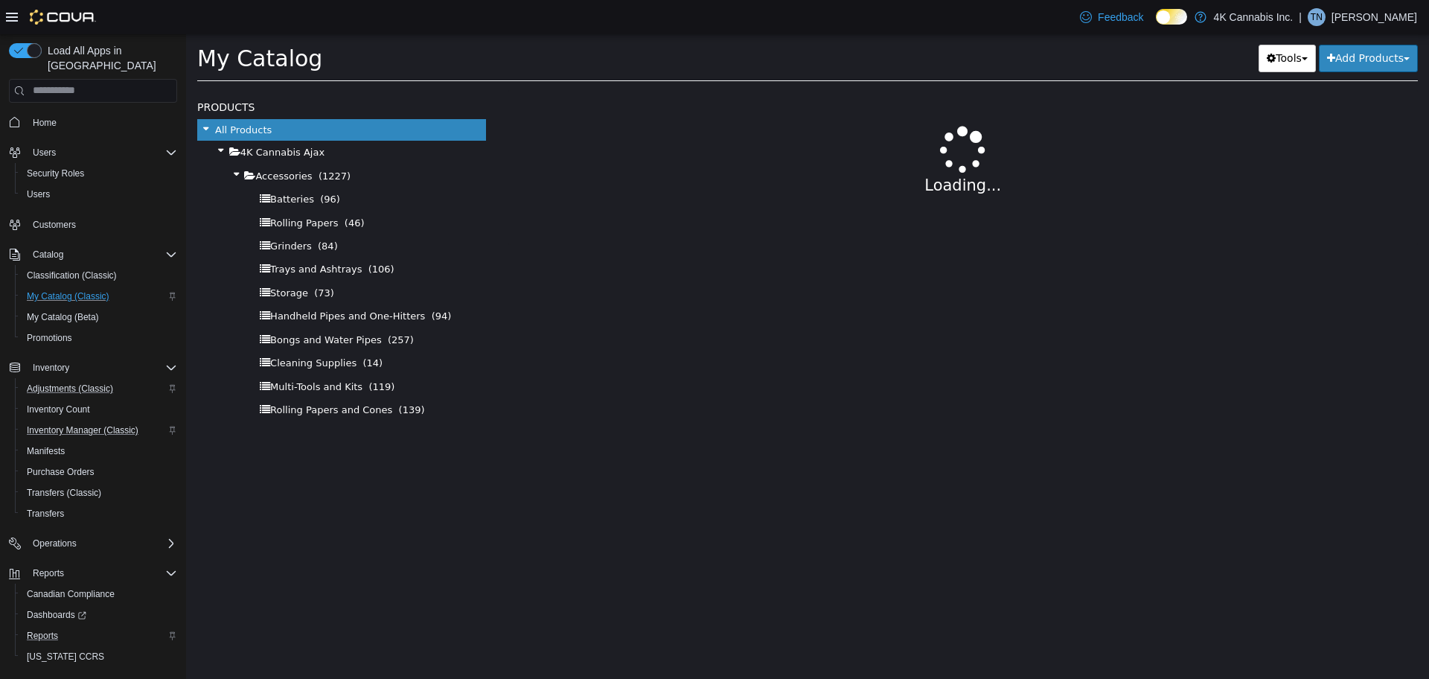
select select "**********"
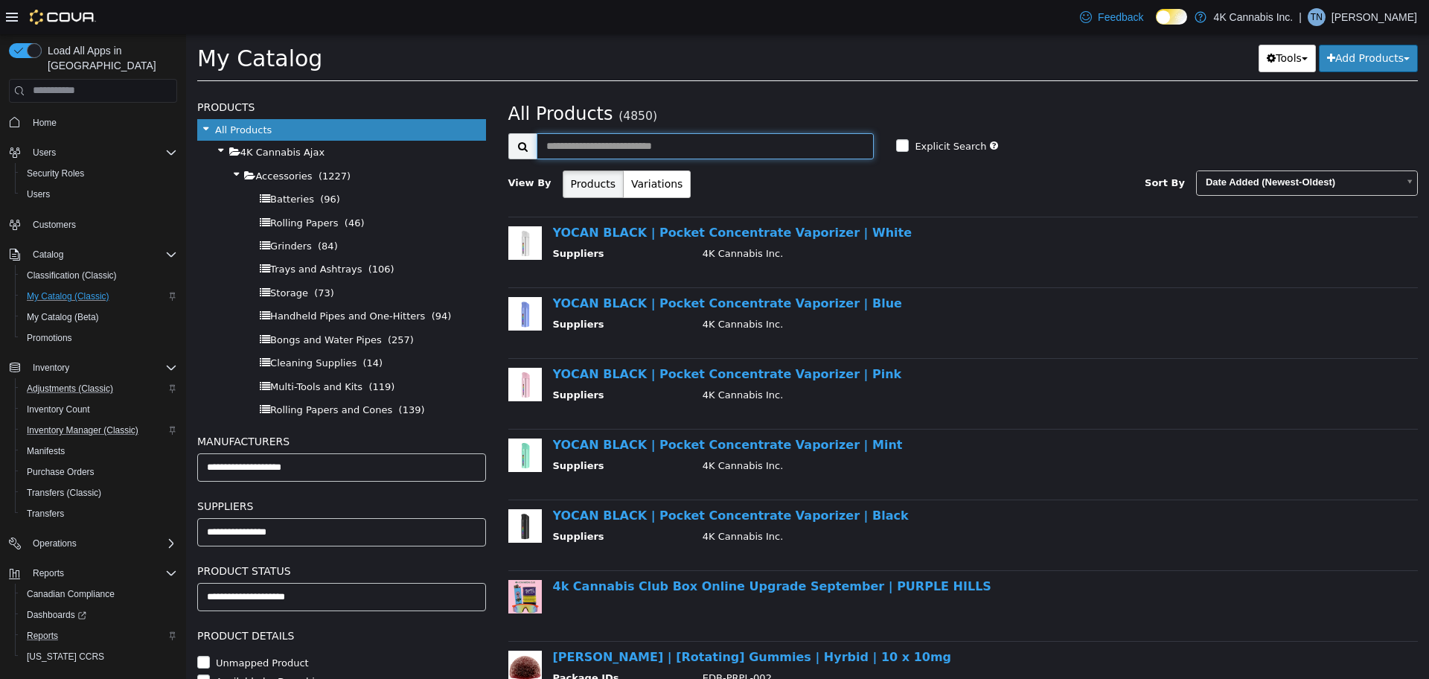
click at [703, 145] on input "text" at bounding box center [706, 145] width 338 height 26
type input "*****"
select select "**********"
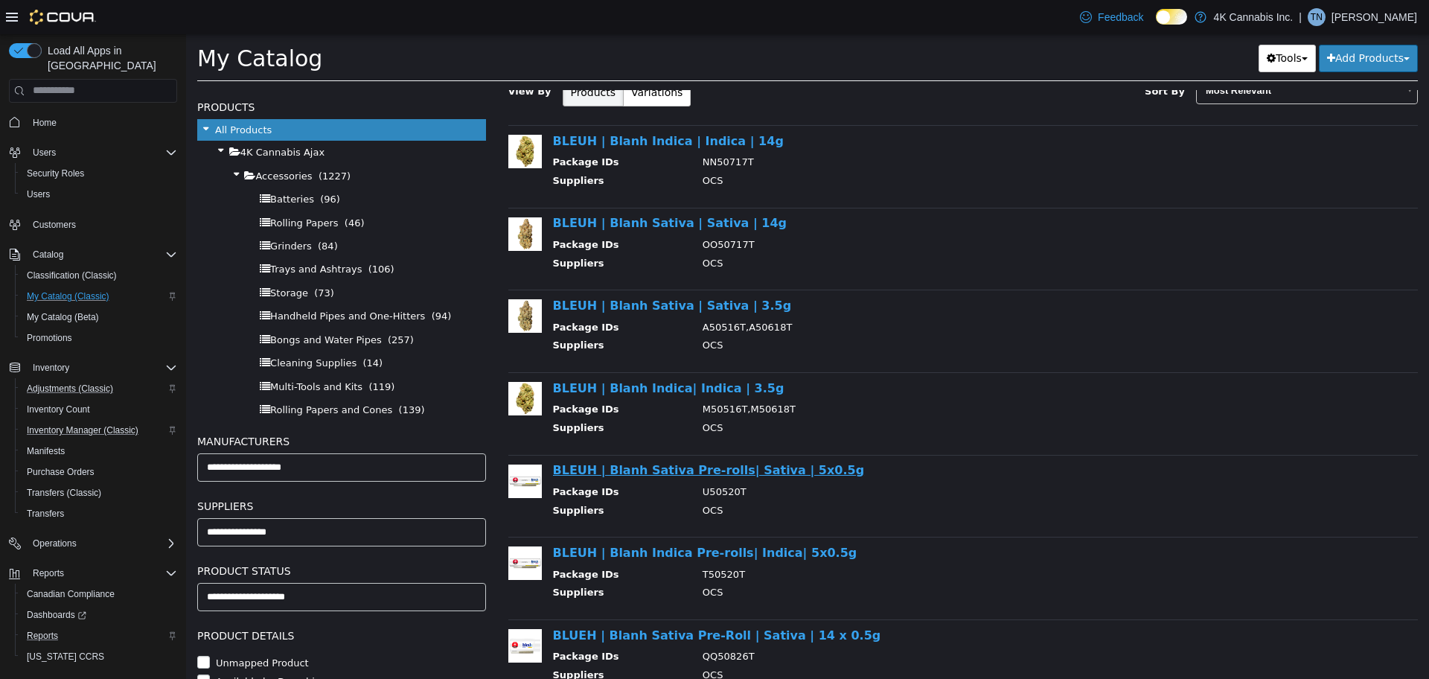
scroll to position [224, 0]
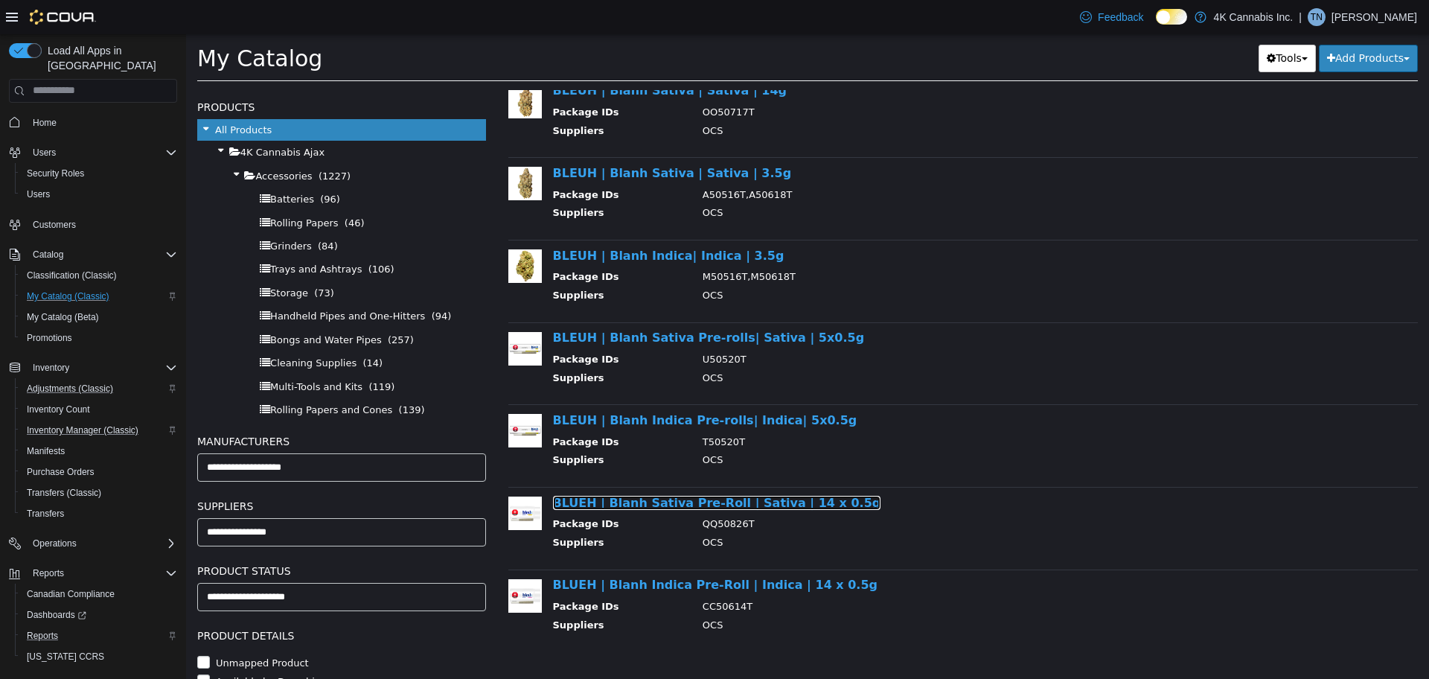
click at [663, 501] on link "BLUEH | Blanh Sativa Pre-Roll | Sativa | 14 x 0.5g" at bounding box center [717, 502] width 328 height 14
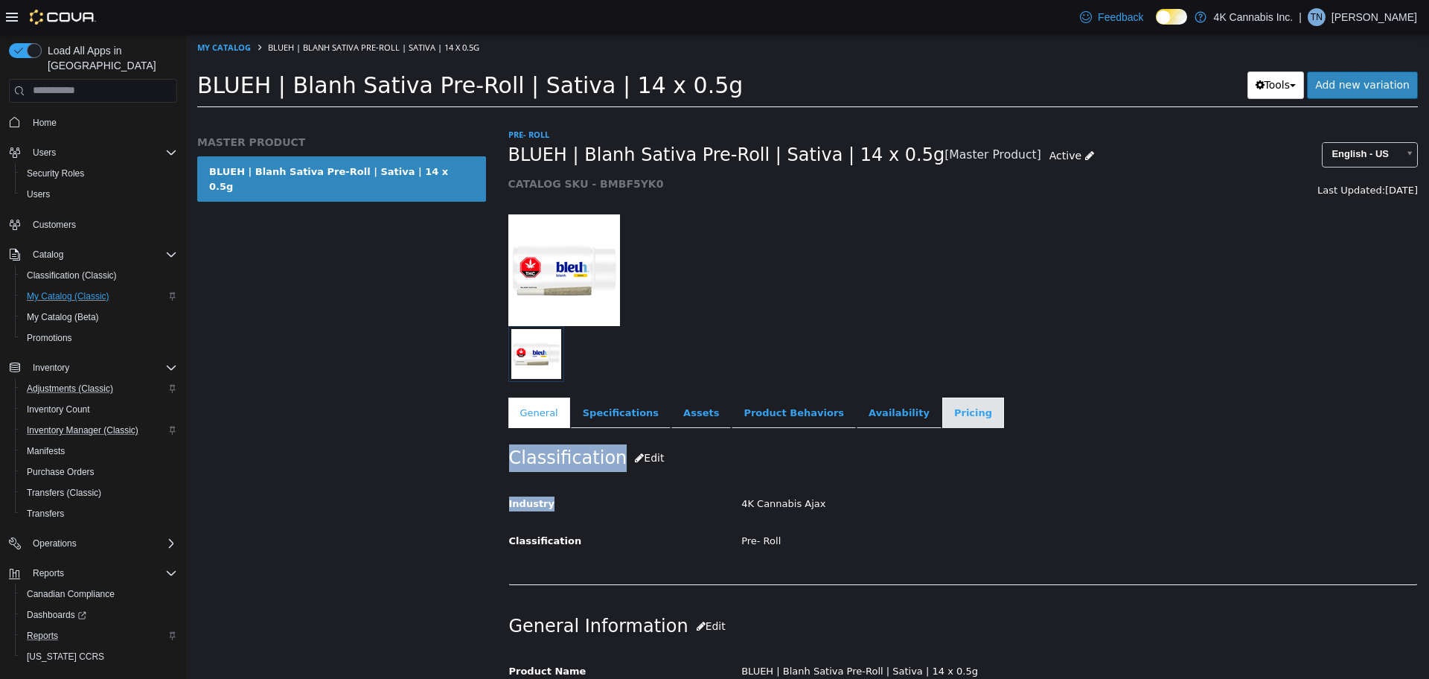
drag, startPoint x: 663, startPoint y: 501, endPoint x: 939, endPoint y: 418, distance: 288.2
click at [939, 418] on div "Pre- Roll BLUEH | Blanh Sativa Pre-Roll | Sativa | 14 x 0.5g [Master Product] A…" at bounding box center [963, 277] width 910 height 301
click at [1013, 417] on ul "General Specifications Assets Product Behaviors Availability Pricing Marketing" at bounding box center [963, 412] width 910 height 31
click at [942, 421] on link "Pricing" at bounding box center [973, 412] width 62 height 31
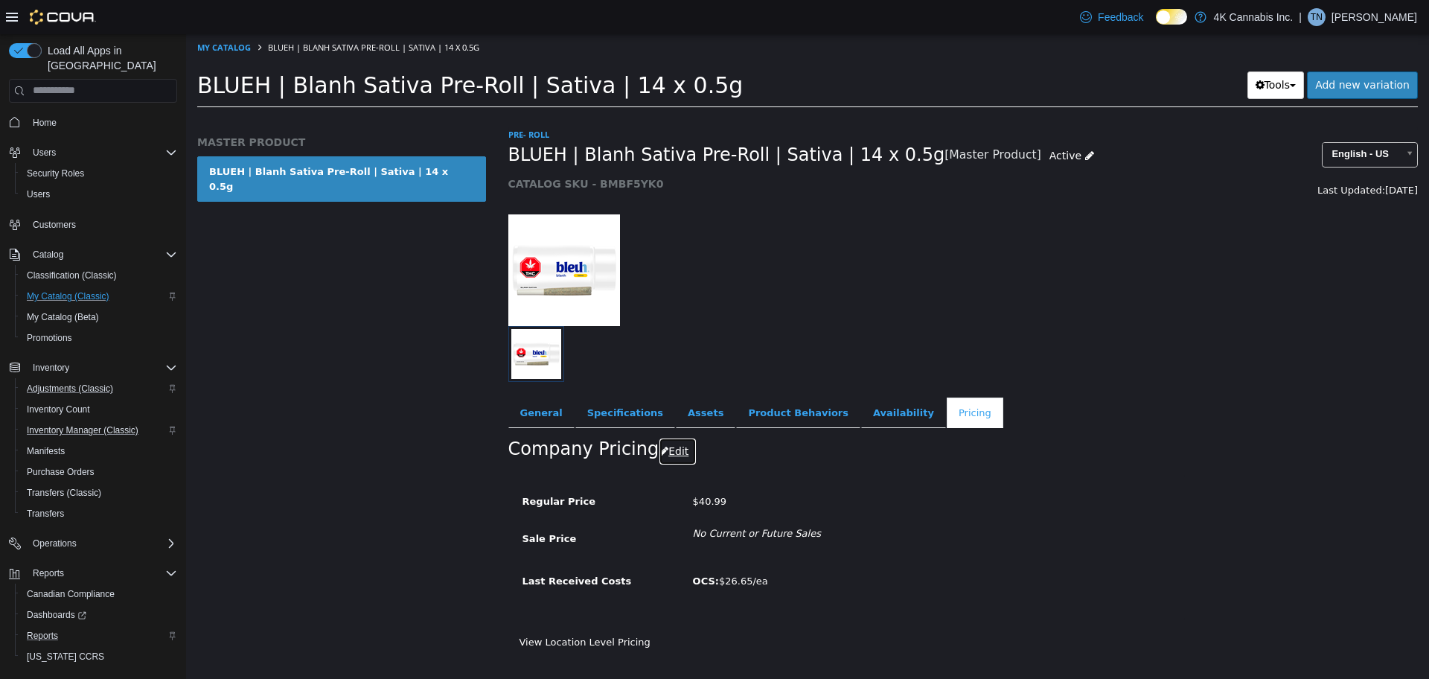
click at [662, 450] on button "Edit" at bounding box center [678, 451] width 38 height 28
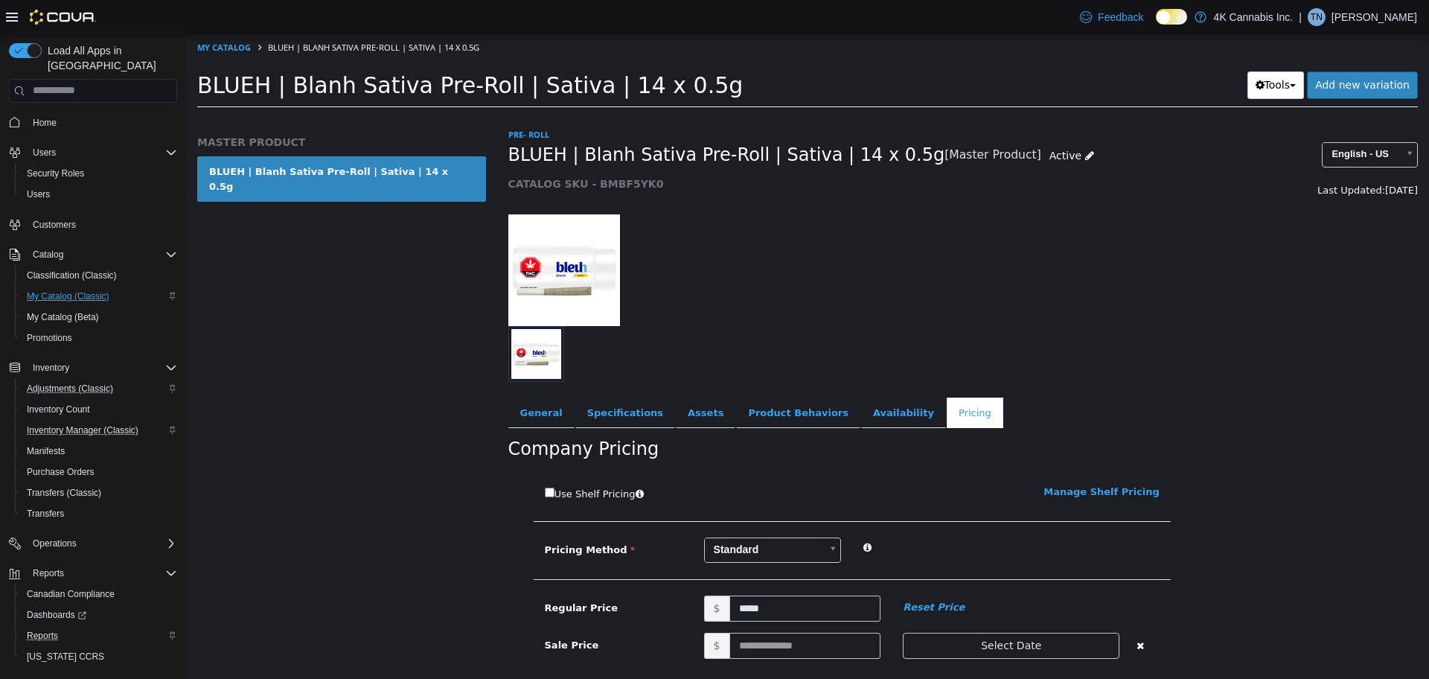
scroll to position [232, 0]
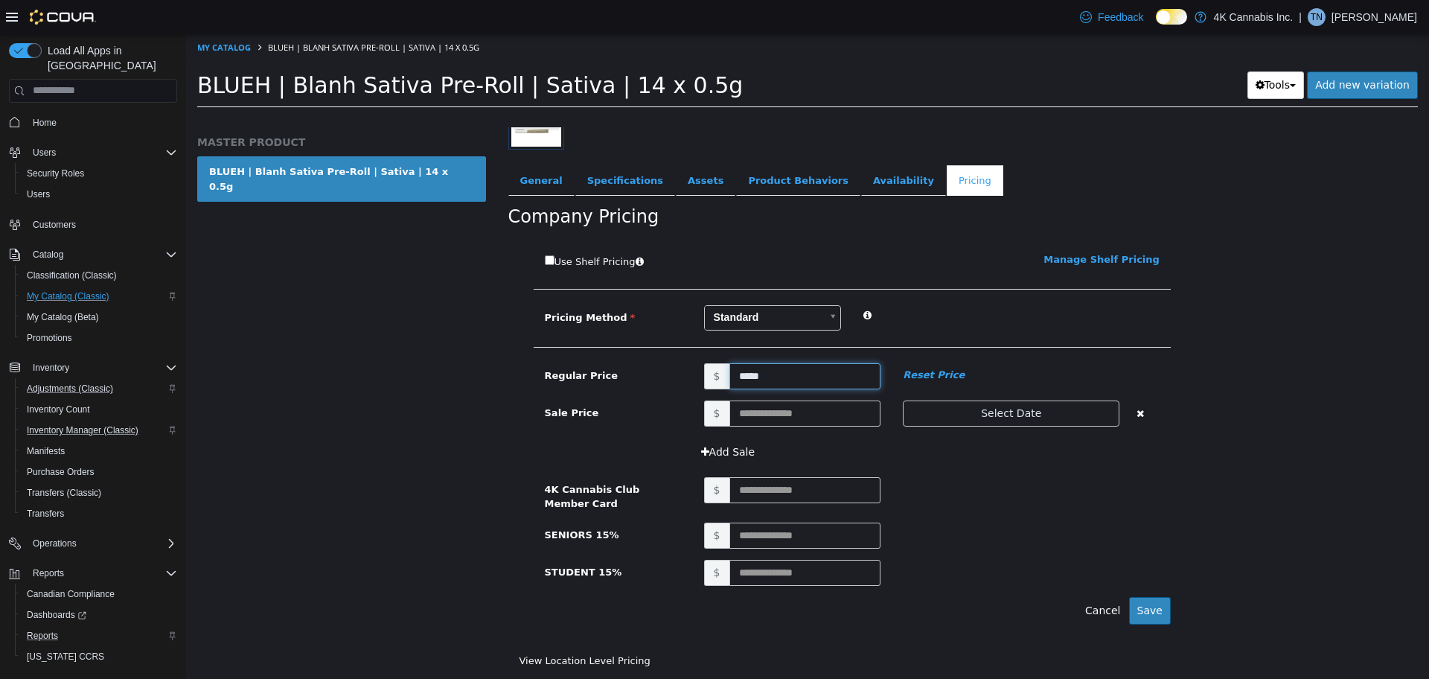
click at [744, 377] on input "*****" at bounding box center [805, 375] width 152 height 26
type input "*****"
click at [848, 418] on input "text" at bounding box center [805, 413] width 152 height 26
type input "*****"
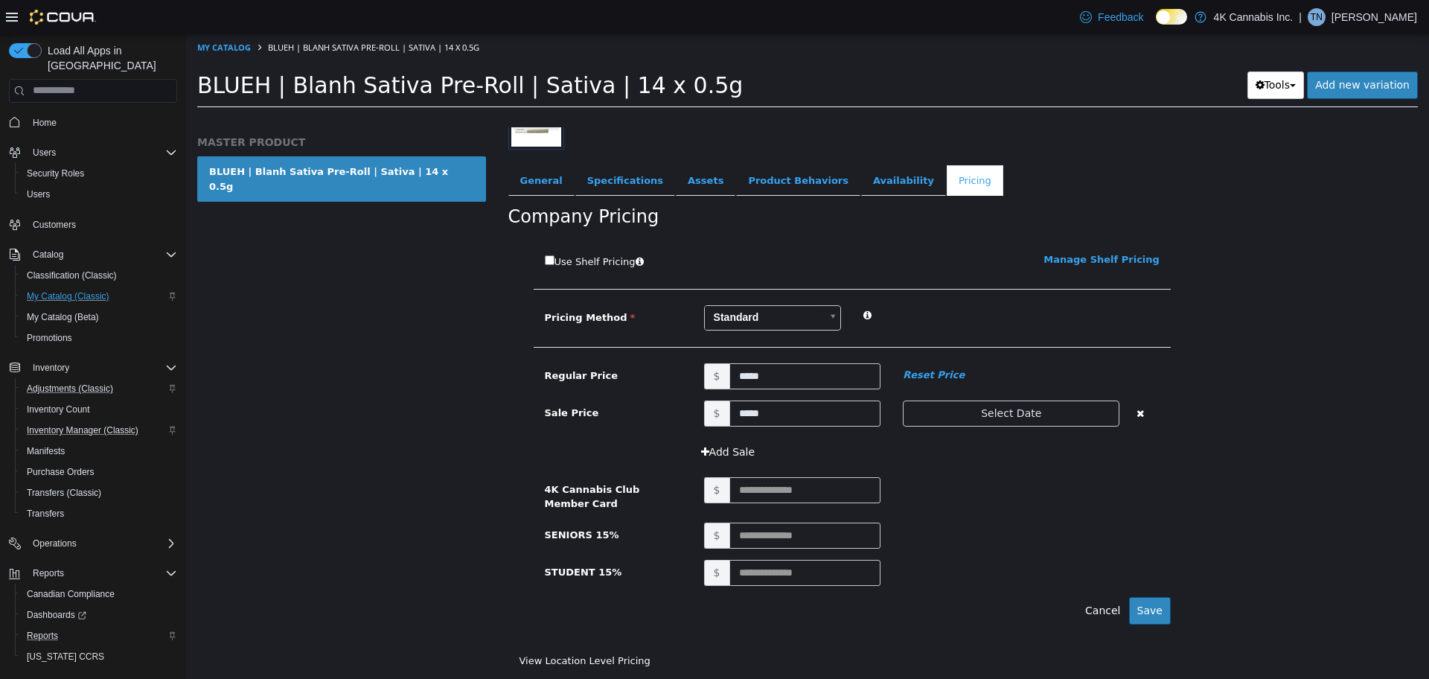
click at [1059, 491] on div "$" at bounding box center [932, 489] width 478 height 26
click at [1019, 413] on button "Select Date" at bounding box center [1011, 413] width 217 height 26
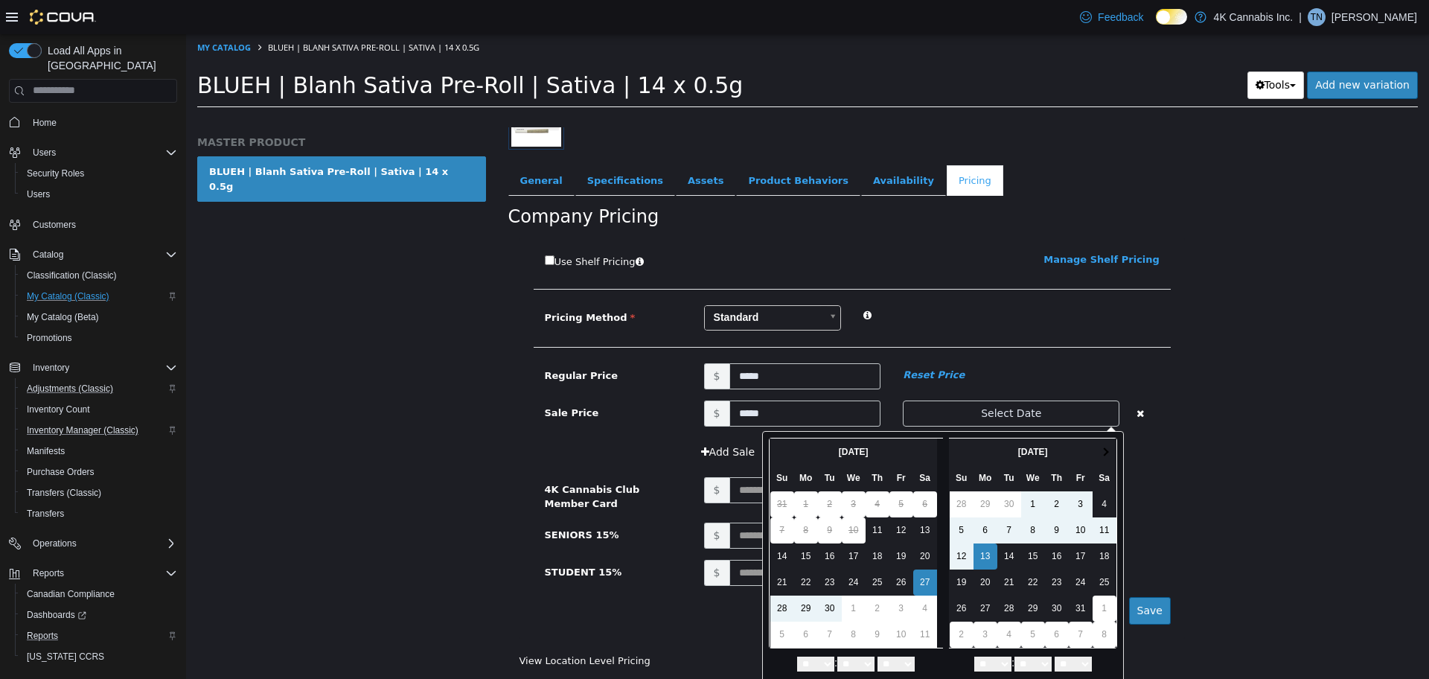
scroll to position [35, 0]
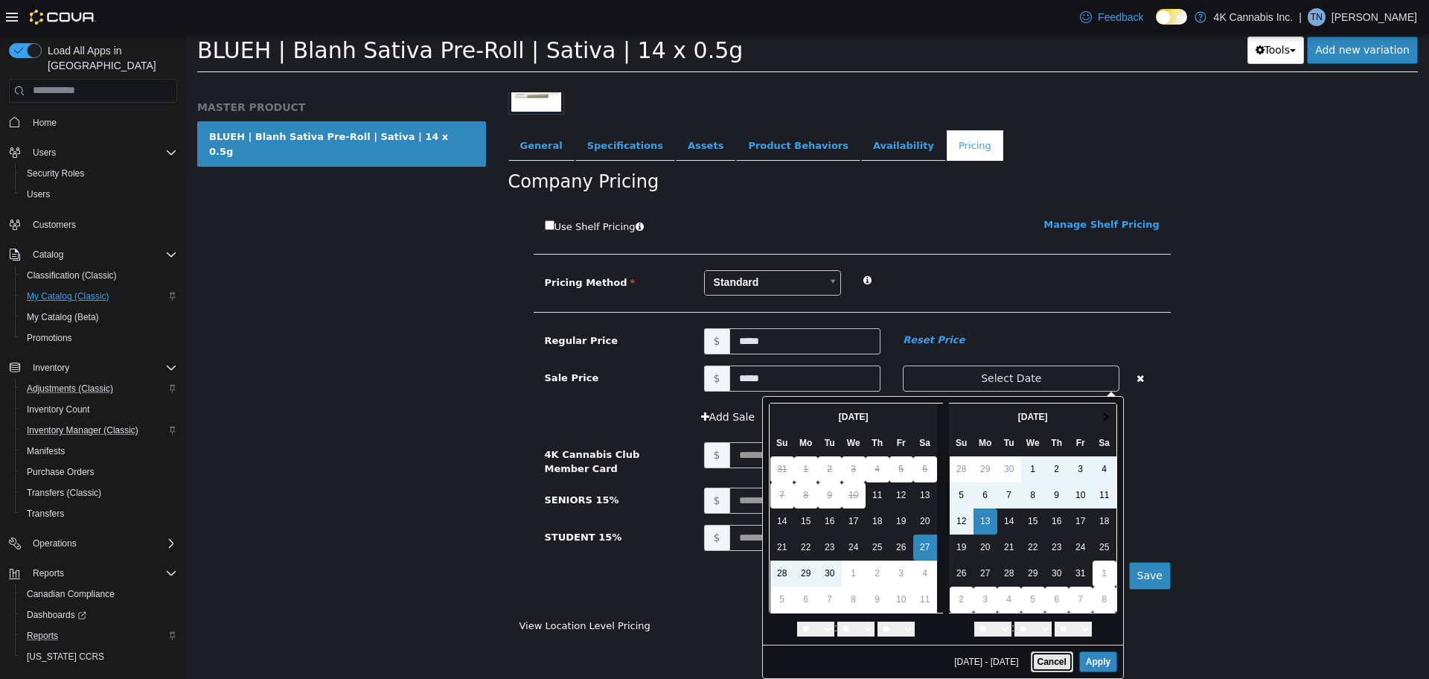
click at [1031, 654] on button "Cancel" at bounding box center [1052, 661] width 42 height 21
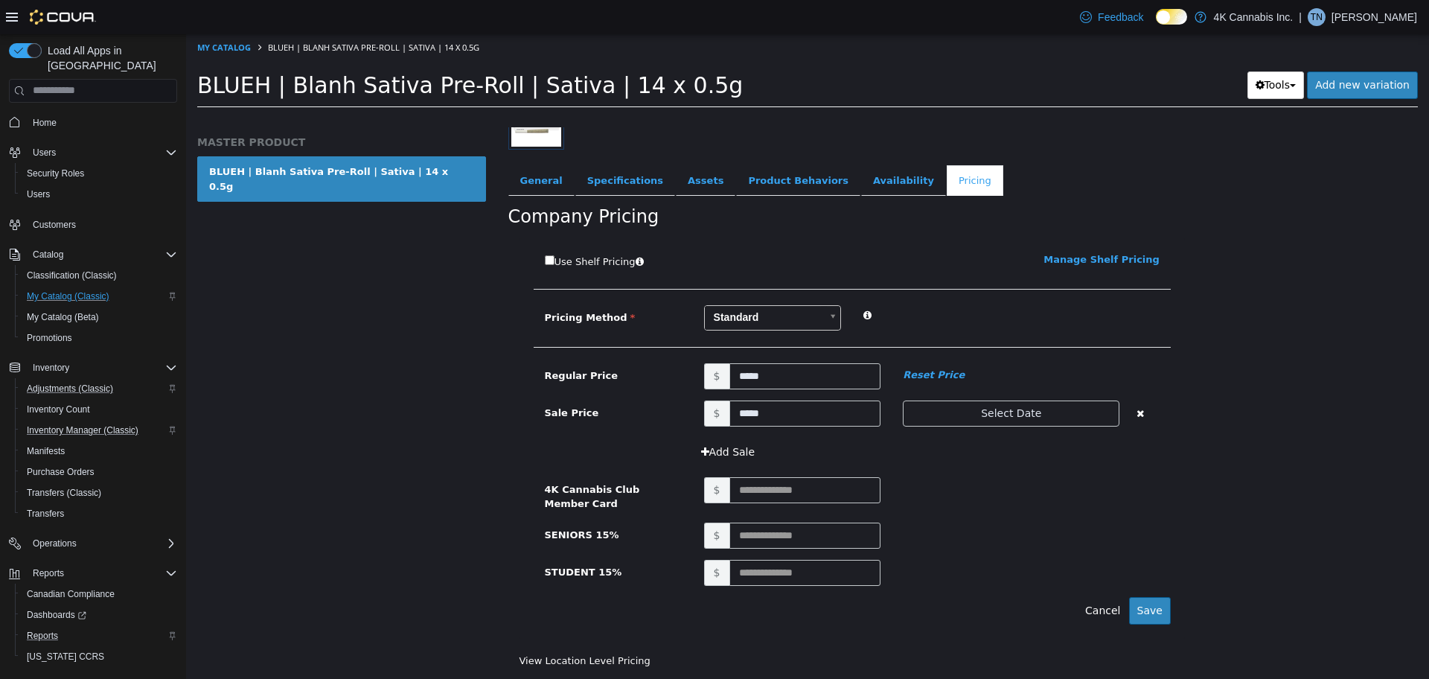
scroll to position [0, 0]
click at [845, 405] on input "*****" at bounding box center [805, 413] width 152 height 26
type input "*"
click at [1120, 595] on div "STUDENT 15% $" at bounding box center [852, 577] width 637 height 37
click at [1142, 607] on button "Save" at bounding box center [1150, 610] width 42 height 28
